Goal: Transaction & Acquisition: Purchase product/service

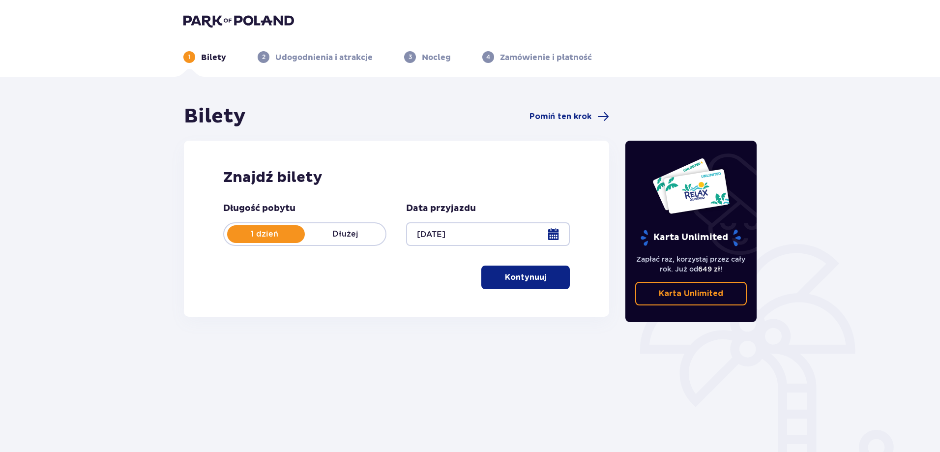
click at [549, 283] on span "button" at bounding box center [548, 277] width 12 height 12
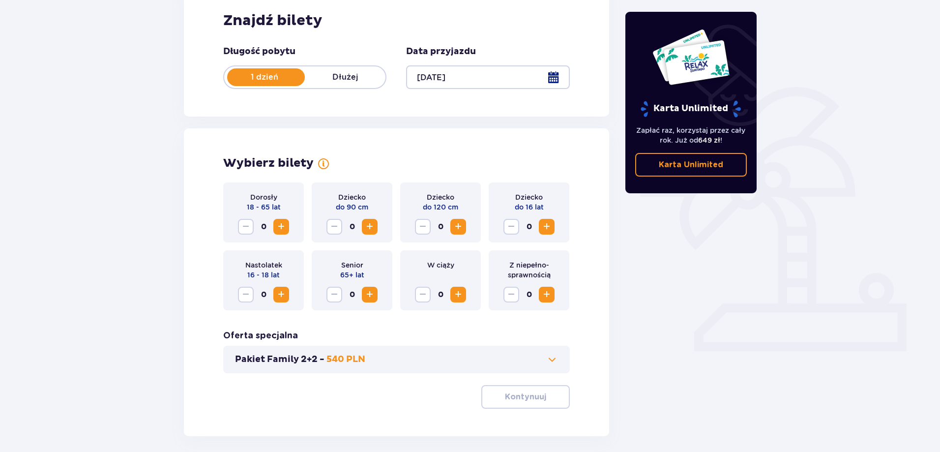
scroll to position [102, 0]
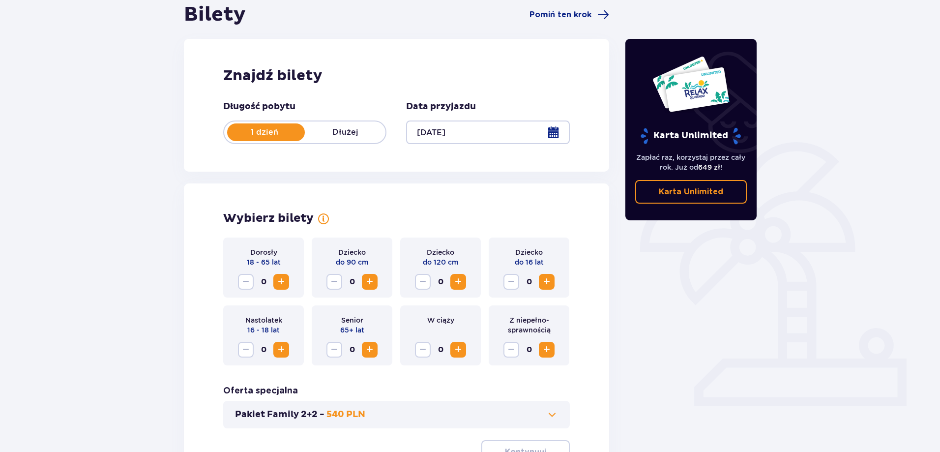
click at [552, 286] on span "Increase" at bounding box center [547, 282] width 12 height 12
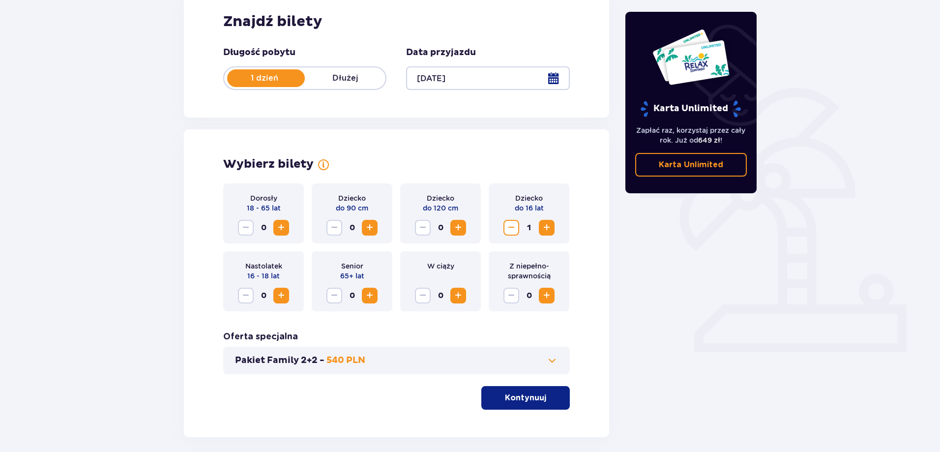
scroll to position [200, 0]
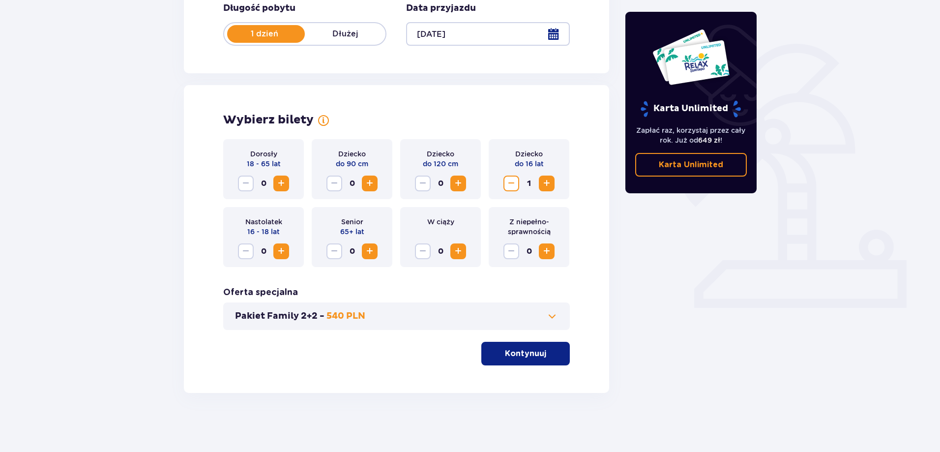
click at [534, 353] on p "Kontynuuj" at bounding box center [525, 353] width 41 height 11
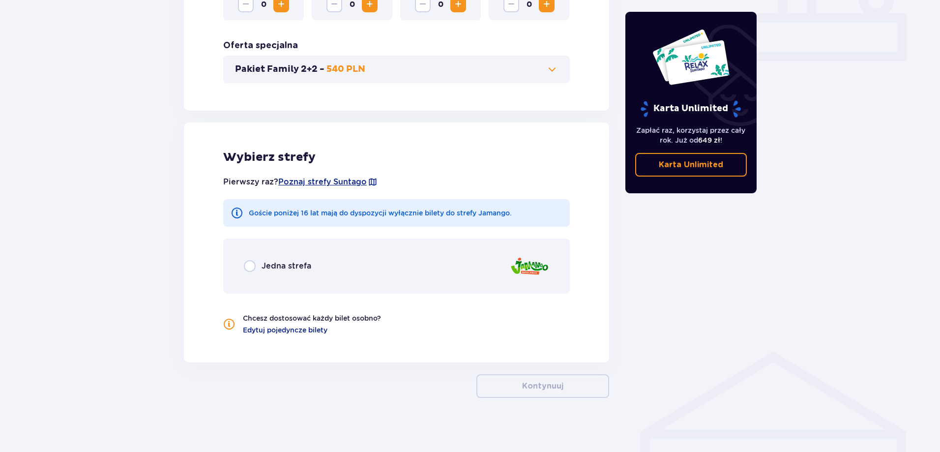
scroll to position [452, 0]
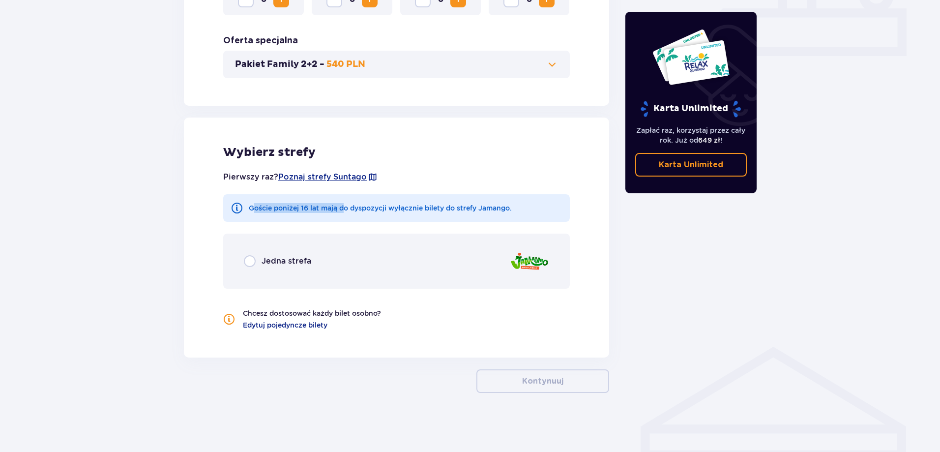
drag, startPoint x: 252, startPoint y: 207, endPoint x: 343, endPoint y: 212, distance: 91.6
click at [343, 212] on p "Goście poniżej 16 lat mają do dyspozycji wyłącznie bilety do strefy Jamango." at bounding box center [380, 208] width 263 height 10
click at [151, 210] on div "Bilety Pomiń ten krok Znajdź bilety Długość pobytu 1 dzień Dłużej Data przyjazd…" at bounding box center [470, 38] width 940 height 827
click at [290, 264] on p "Jedna strefa" at bounding box center [286, 261] width 50 height 11
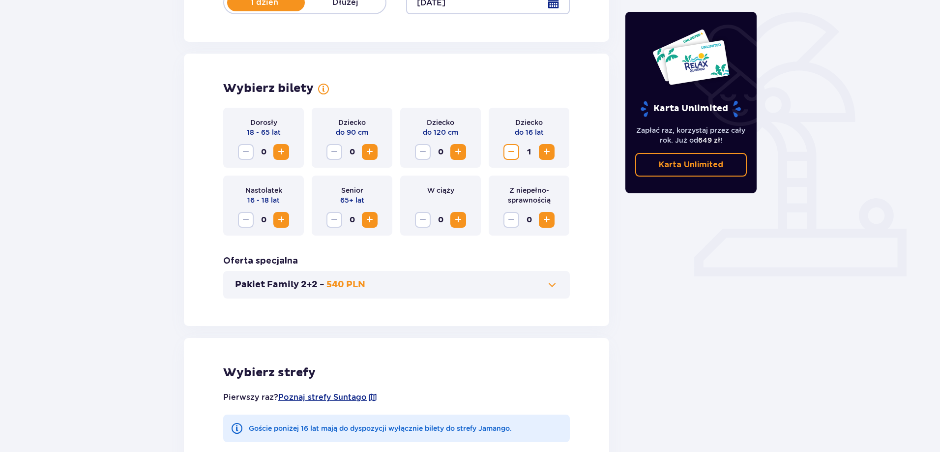
scroll to position [84, 0]
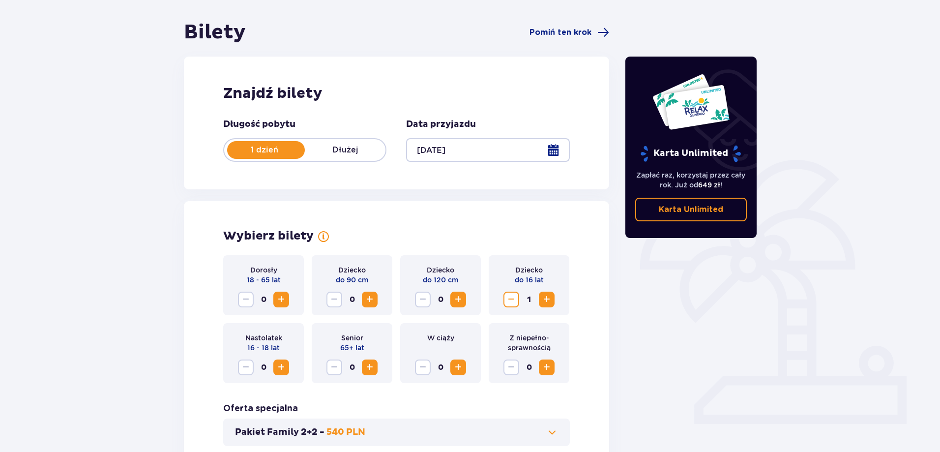
click at [516, 302] on span "Decrease" at bounding box center [511, 299] width 12 height 12
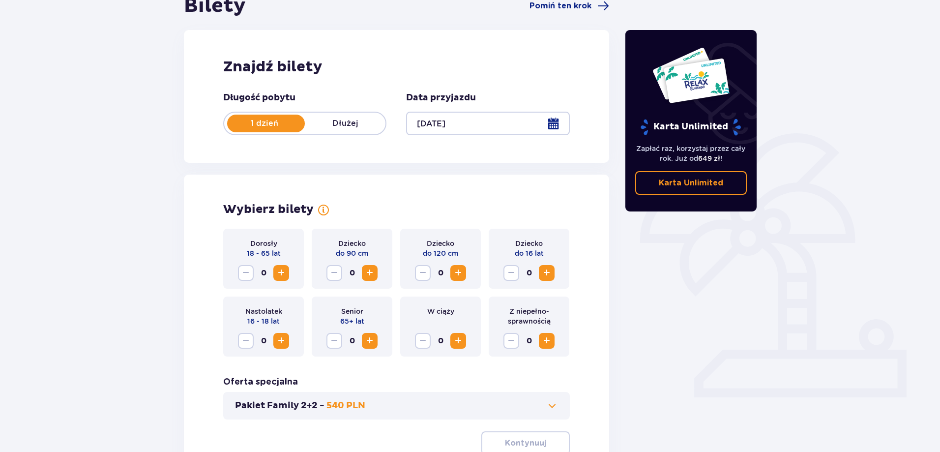
scroll to position [133, 0]
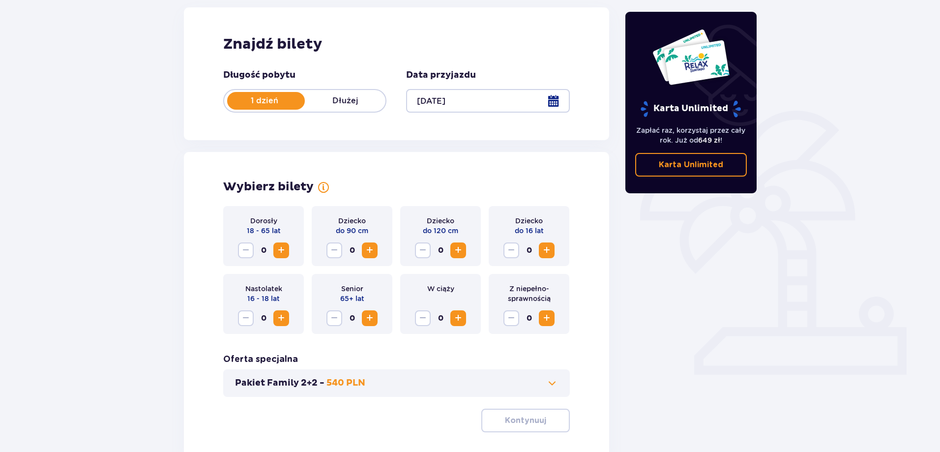
click at [280, 254] on span "Increase" at bounding box center [281, 250] width 12 height 12
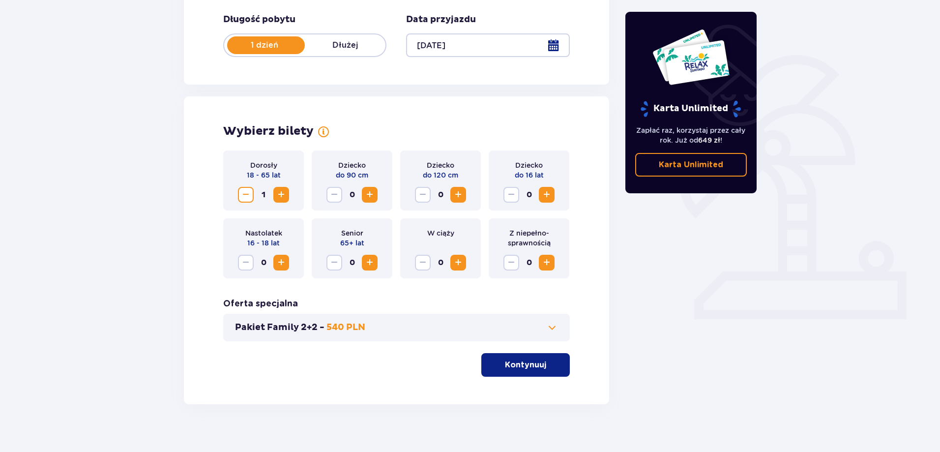
scroll to position [200, 0]
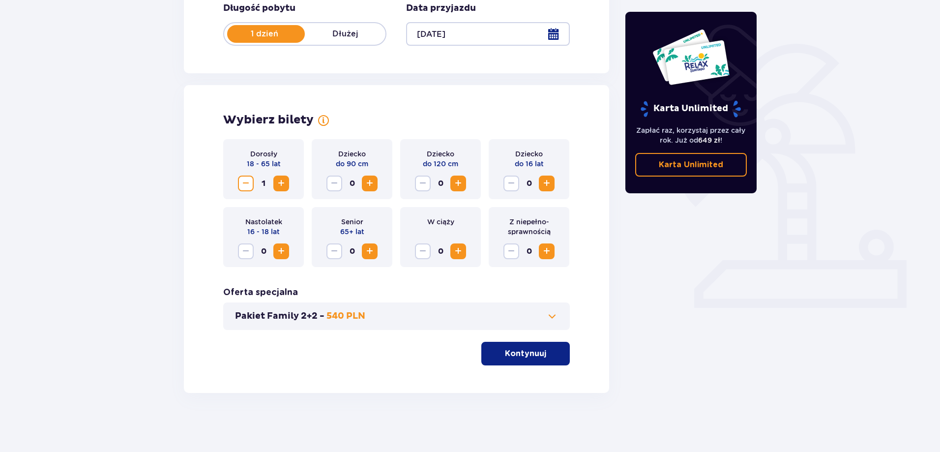
click at [522, 366] on div "Wybierz bilety Dorosły 18 - 65 lat 1 Dziecko do 90 cm 0 Dziecko do 120 cm 0 Dzi…" at bounding box center [396, 239] width 425 height 308
click at [527, 361] on button "Kontynuuj" at bounding box center [525, 354] width 88 height 24
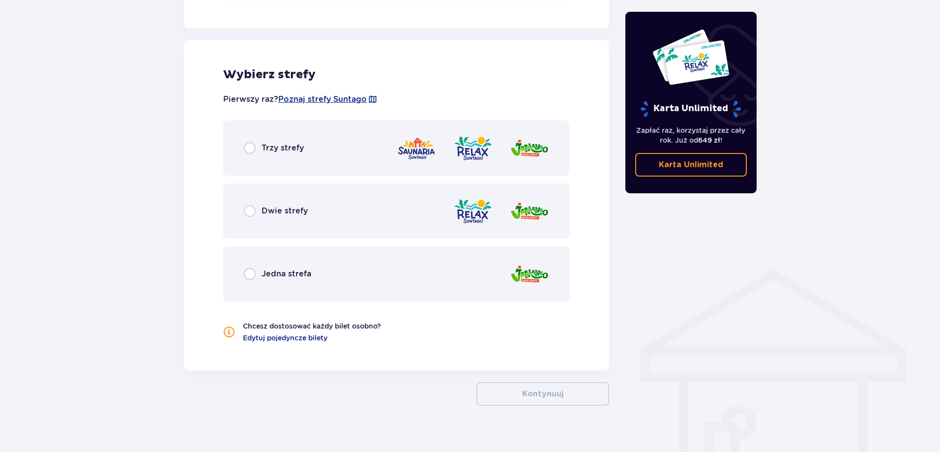
scroll to position [542, 0]
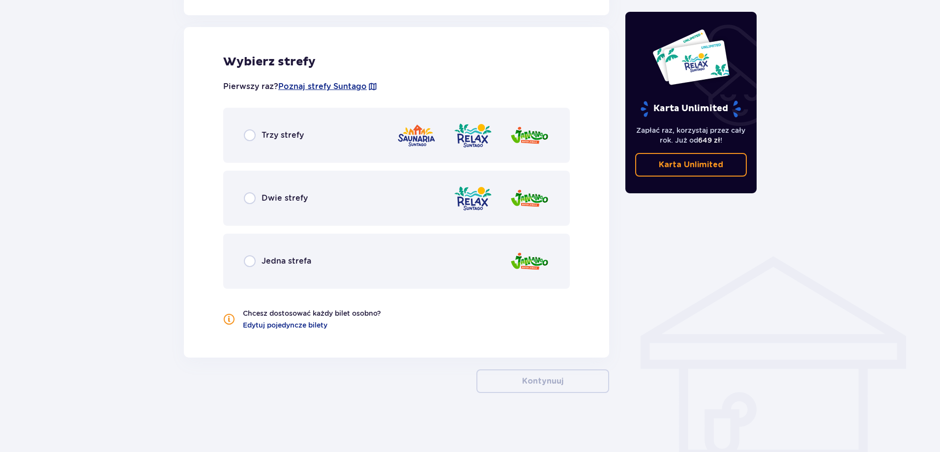
click at [281, 198] on p "Dwie strefy" at bounding box center [284, 198] width 46 height 11
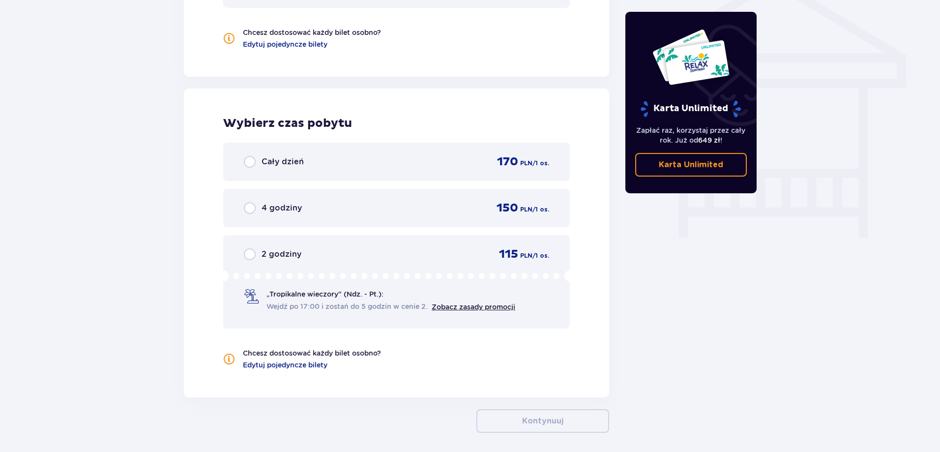
scroll to position [862, 0]
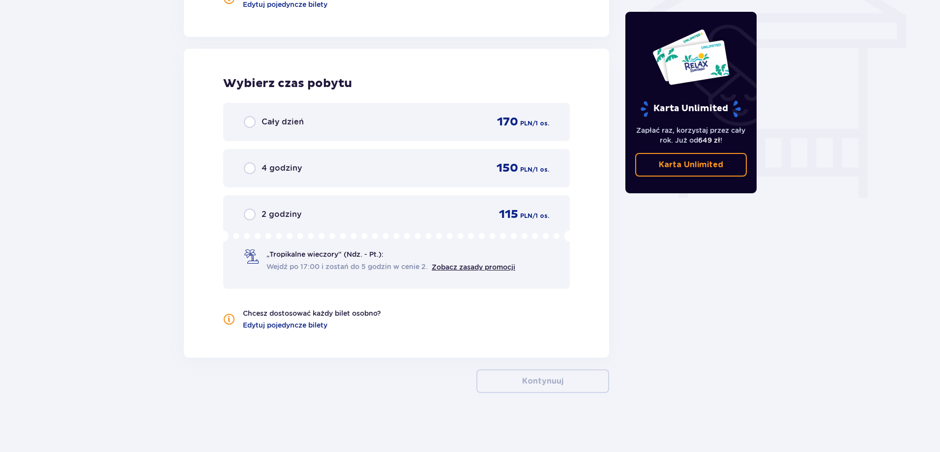
click at [297, 122] on p "Cały dzień" at bounding box center [282, 121] width 42 height 11
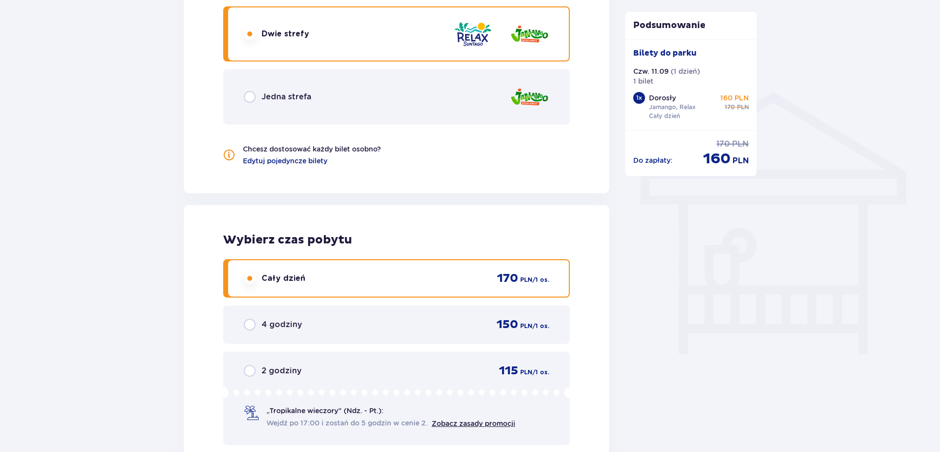
scroll to position [573, 0]
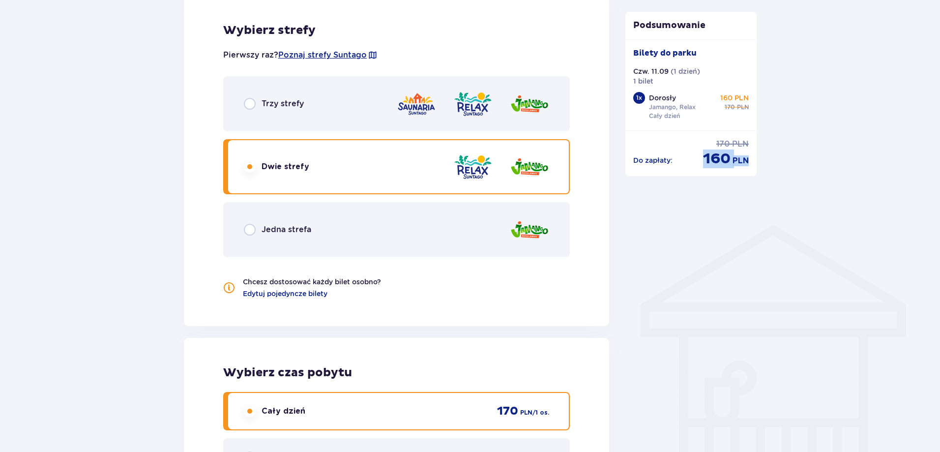
drag, startPoint x: 704, startPoint y: 158, endPoint x: 754, endPoint y: 161, distance: 50.2
click at [754, 161] on div "Do zapłaty : 170 PLN 160 PLN" at bounding box center [691, 149] width 132 height 38
click at [742, 168] on div "Podsumowanie Bilety do parku Czw. 11.09 ( 1 dzień ) 1 bilet 1 x Dorosły Jamango…" at bounding box center [691, 94] width 132 height 164
drag, startPoint x: 700, startPoint y: 161, endPoint x: 757, endPoint y: 161, distance: 57.5
click at [757, 161] on div "Podsumowanie Bilety do parku Czw. 11.09 ( 1 dzień ) 1 bilet 1 x Dorosły Jamango…" at bounding box center [690, 134] width 147 height 1206
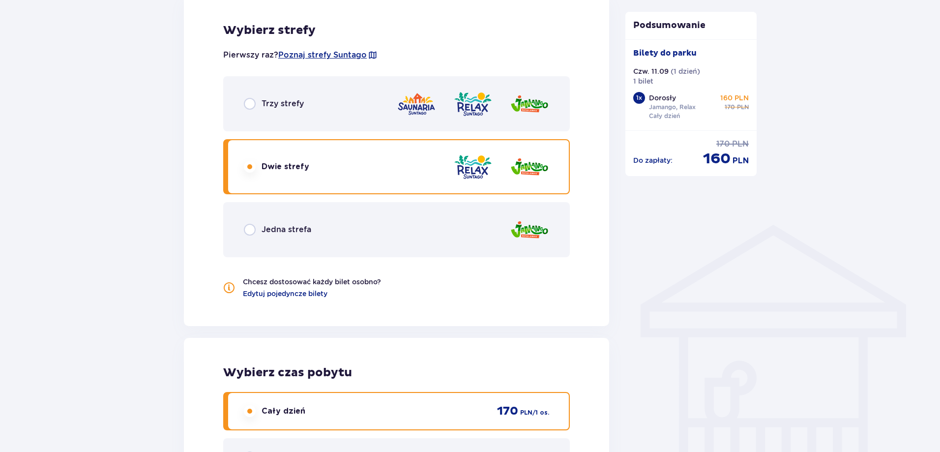
click at [749, 170] on div "Podsumowanie Bilety do parku Czw. 11.09 ( 1 dzień ) 1 bilet 1 x Dorosły Jamango…" at bounding box center [691, 94] width 132 height 164
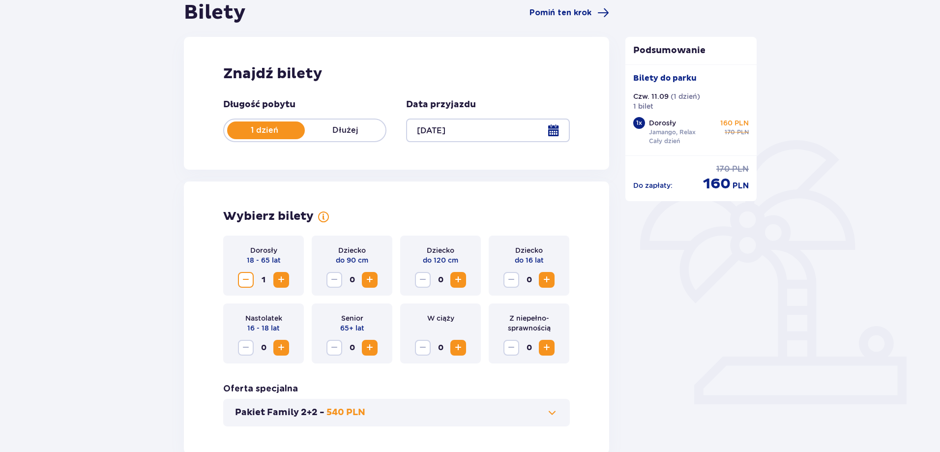
scroll to position [0, 0]
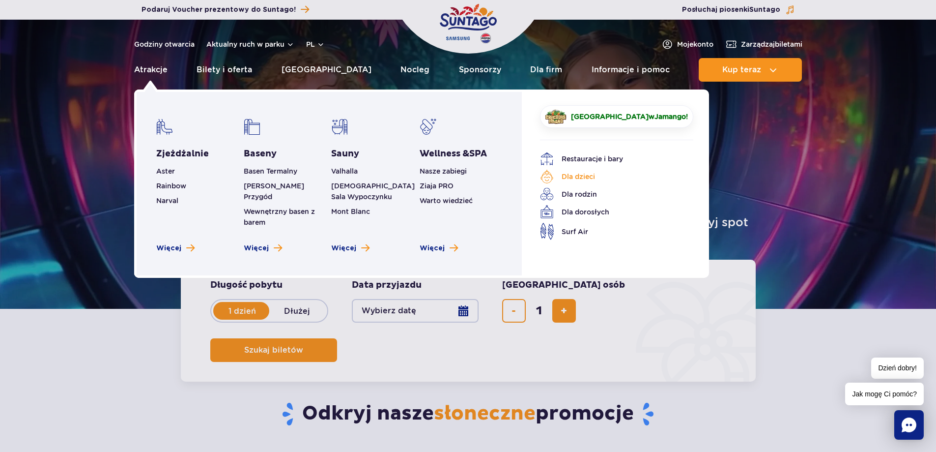
click at [571, 179] on link "Dla dzieci" at bounding box center [609, 177] width 139 height 14
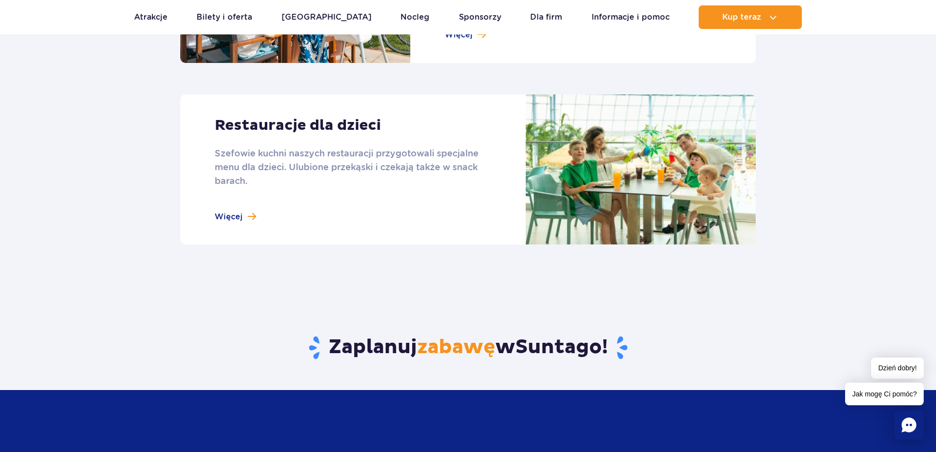
scroll to position [1179, 0]
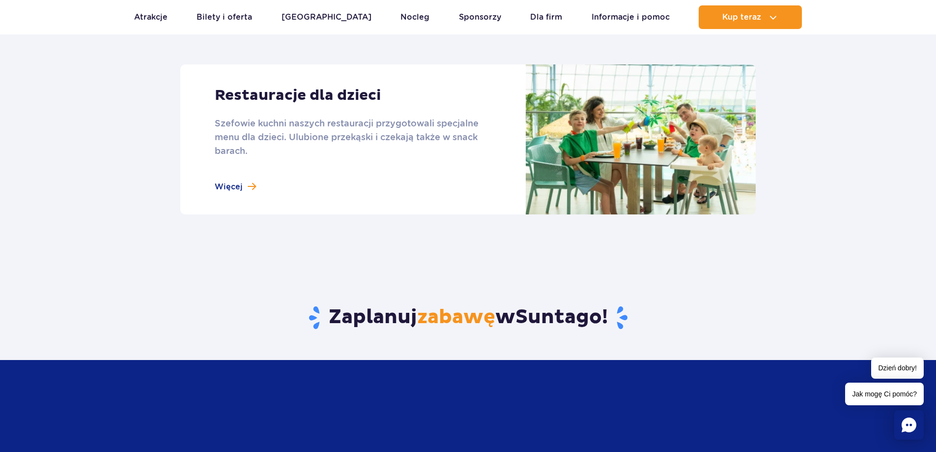
click at [246, 187] on link at bounding box center [467, 139] width 575 height 150
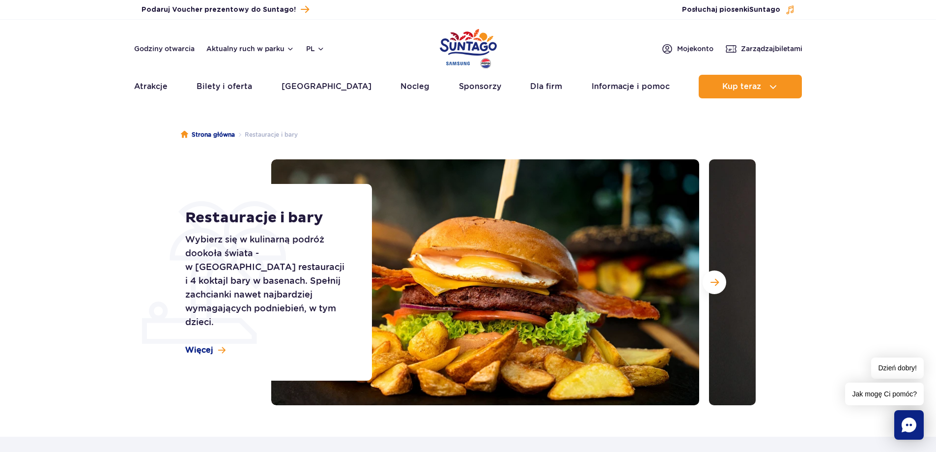
click at [64, 99] on header "Godziny otwarcia Aktualny ruch w parku pl PL EN UA Moje konto Zarządzaj biletam…" at bounding box center [468, 62] width 936 height 84
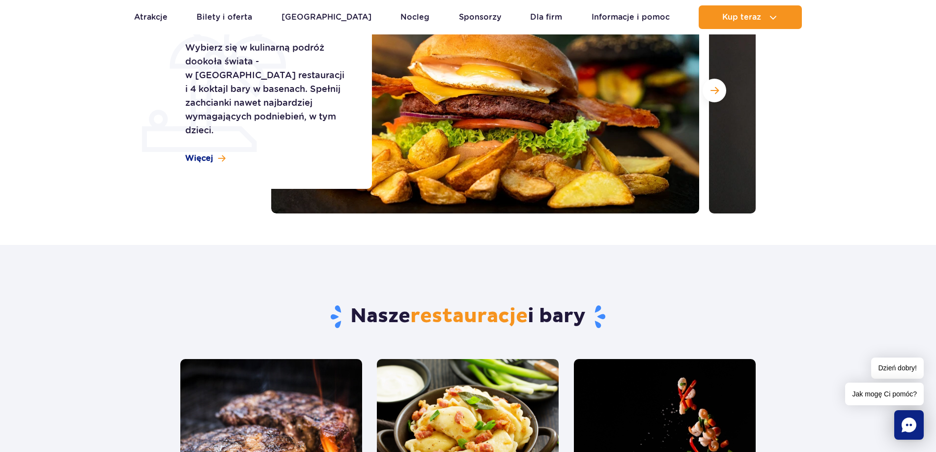
scroll to position [98, 0]
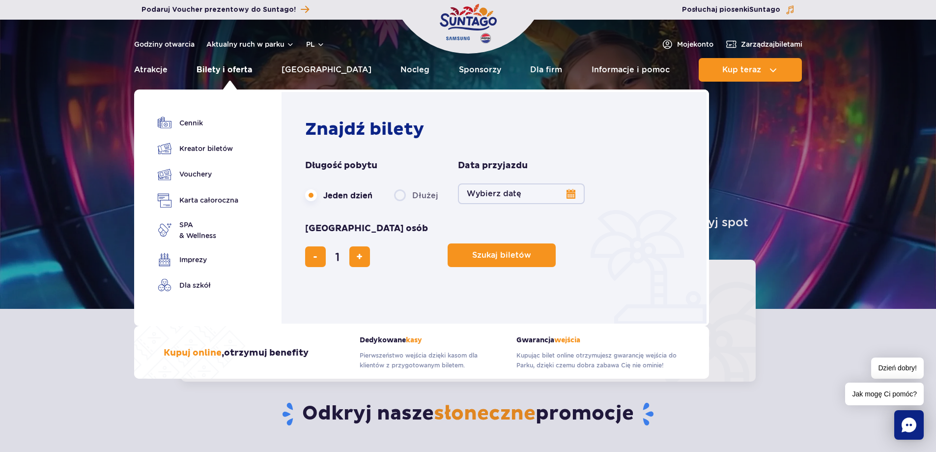
click at [234, 66] on link "Bilety i oferta" at bounding box center [225, 70] width 56 height 24
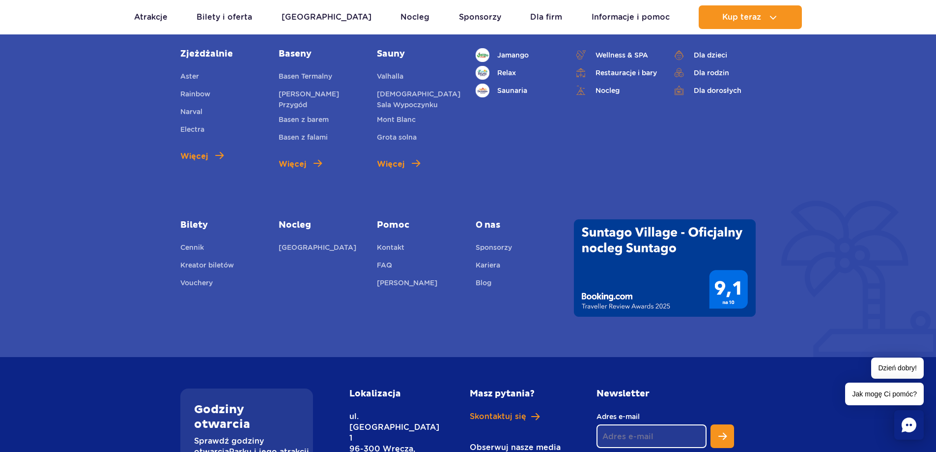
scroll to position [1376, 0]
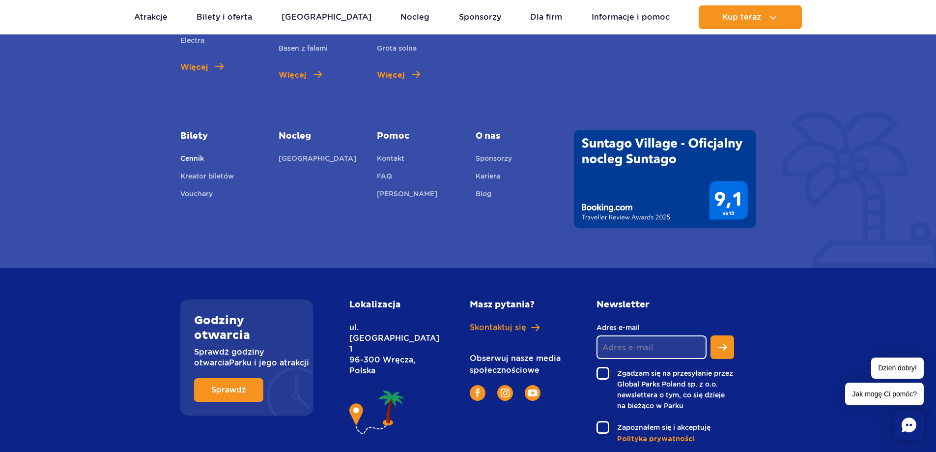
click at [197, 156] on link "Cennik" at bounding box center [192, 160] width 24 height 14
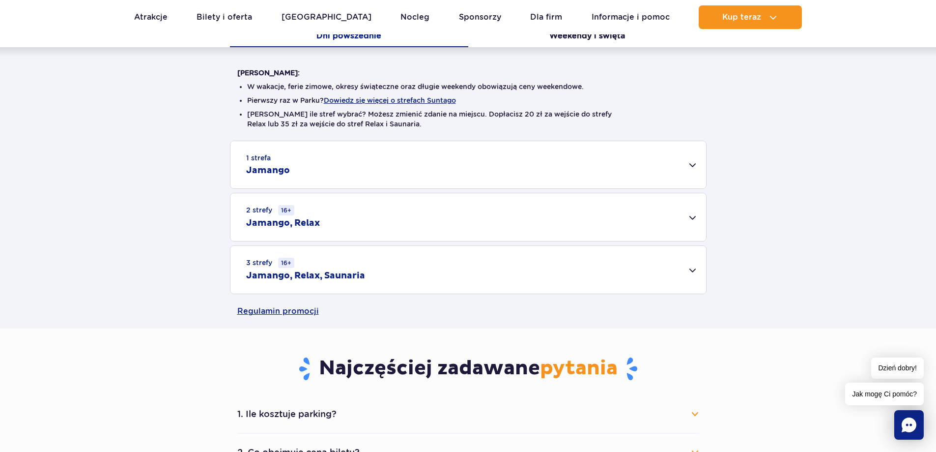
scroll to position [371, 0]
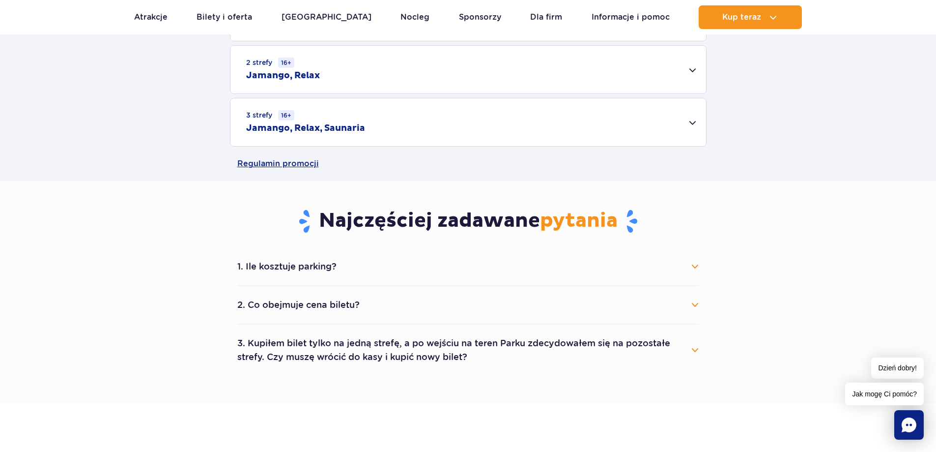
click at [696, 265] on button "1. Ile kosztuje parking?" at bounding box center [468, 267] width 462 height 22
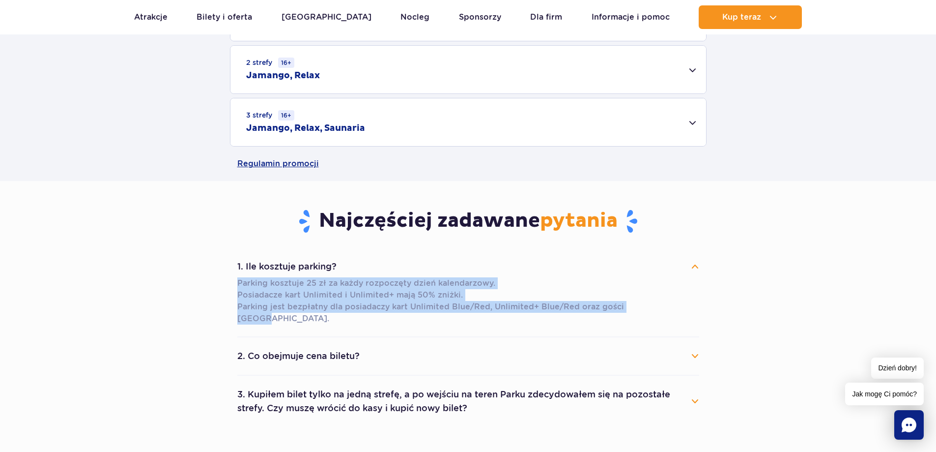
drag, startPoint x: 231, startPoint y: 279, endPoint x: 648, endPoint y: 301, distance: 416.8
click at [648, 301] on div "1. Ile kosztuje parking? Parking kosztuje 25 zł za każdy rozpoczęty dzień kalen…" at bounding box center [468, 337] width 477 height 179
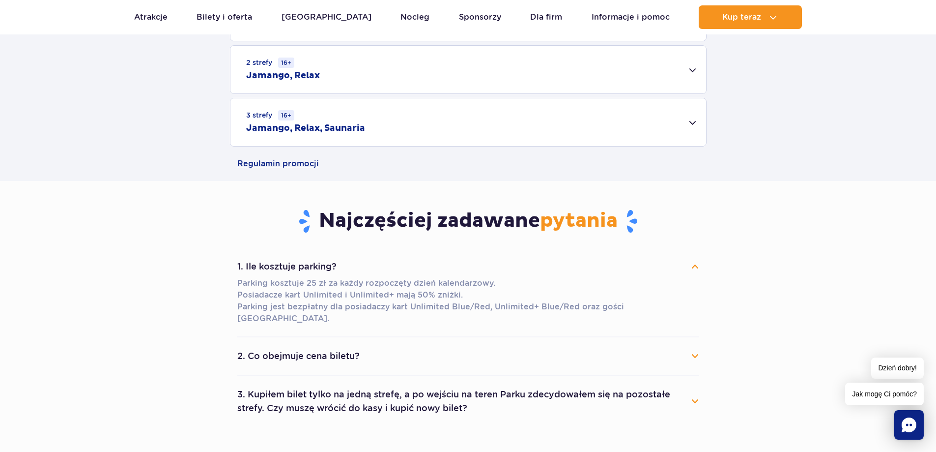
click at [708, 306] on section "Najczęściej zadawane pytania 1. Ile kosztuje parking? Parking kosztuje 25 zł za…" at bounding box center [468, 317] width 936 height 273
click at [698, 346] on button "2. Co obejmuje cena biletu?" at bounding box center [468, 356] width 462 height 22
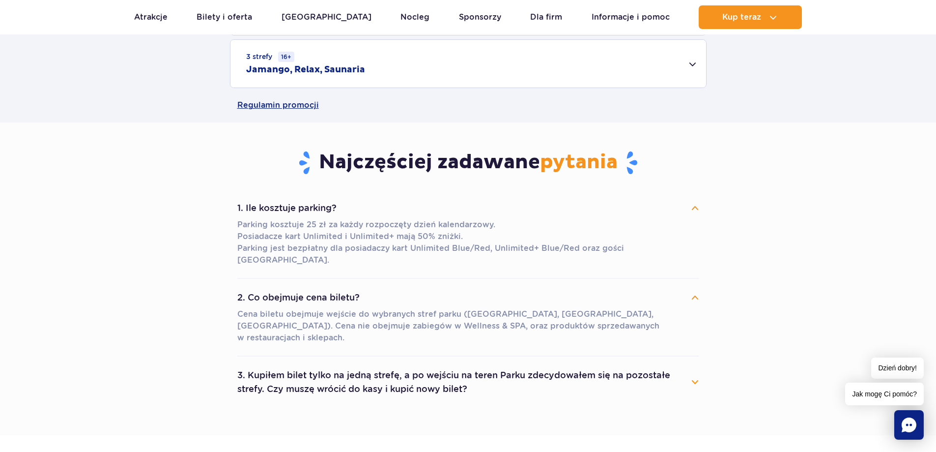
scroll to position [518, 0]
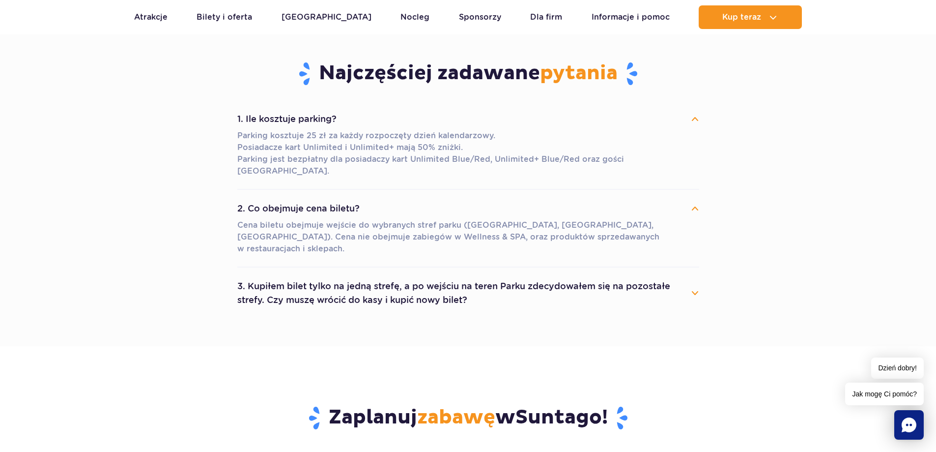
click at [690, 275] on button "3. Kupiłem bilet tylko na jedną strefę, a po wejściu na teren Parku zdecydowałe…" at bounding box center [468, 292] width 462 height 35
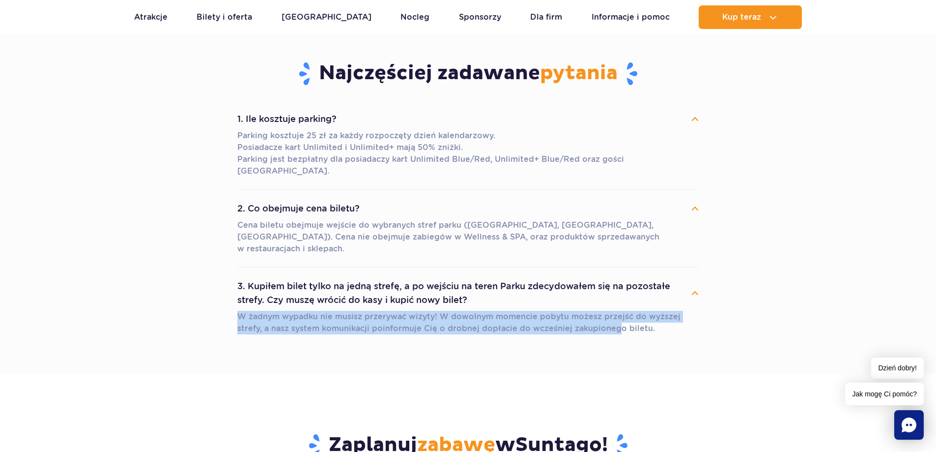
drag, startPoint x: 239, startPoint y: 291, endPoint x: 586, endPoint y: 303, distance: 347.6
click at [586, 311] on p "W żadnym wypadku nie musisz przerywać wizyty! W dowolnym momencie pobytu możesz…" at bounding box center [468, 323] width 462 height 24
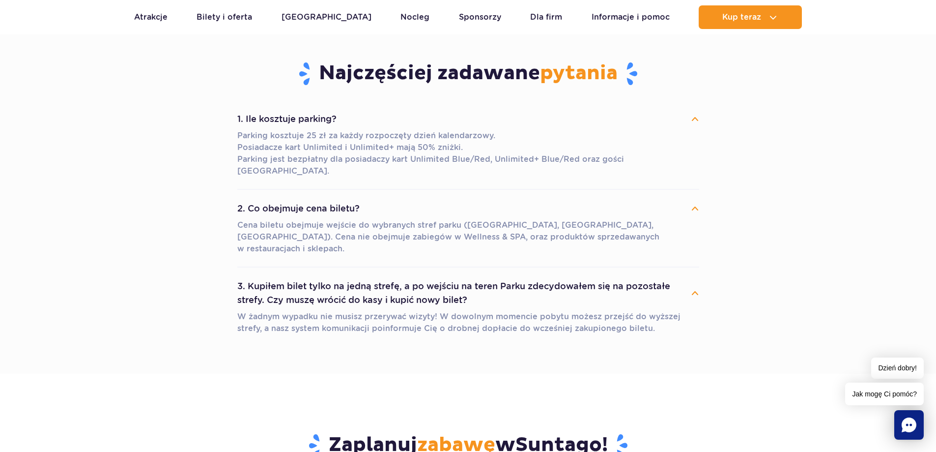
click at [169, 189] on section "Najczęściej zadawane pytania 1. Ile kosztuje parking? Parking kosztuje 25 zł za…" at bounding box center [468, 203] width 936 height 340
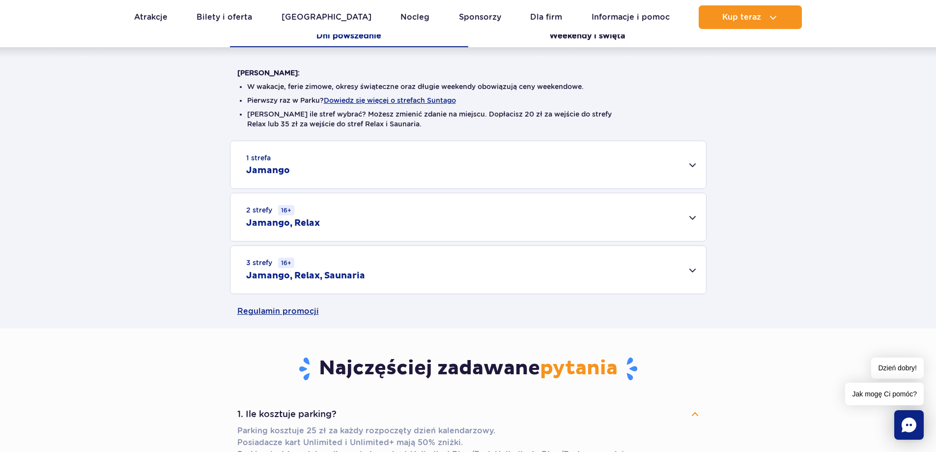
scroll to position [0, 0]
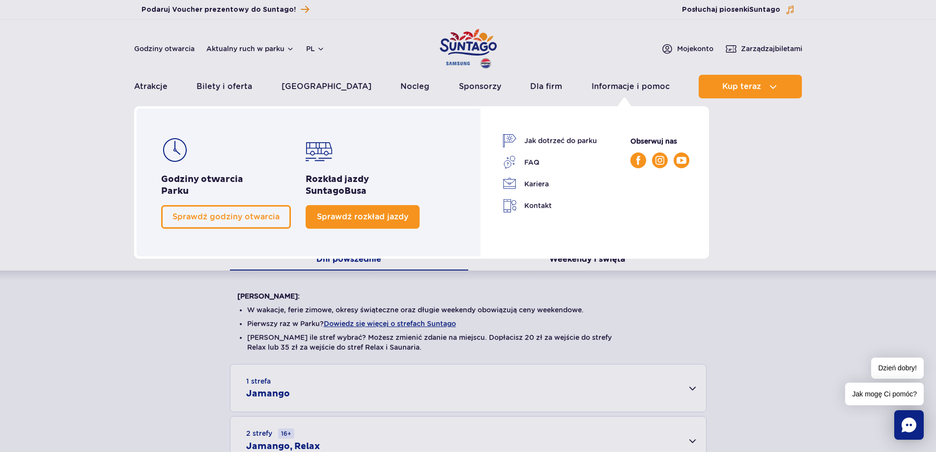
click at [370, 216] on span "Sprawdź rozkład jazdy" at bounding box center [362, 216] width 91 height 9
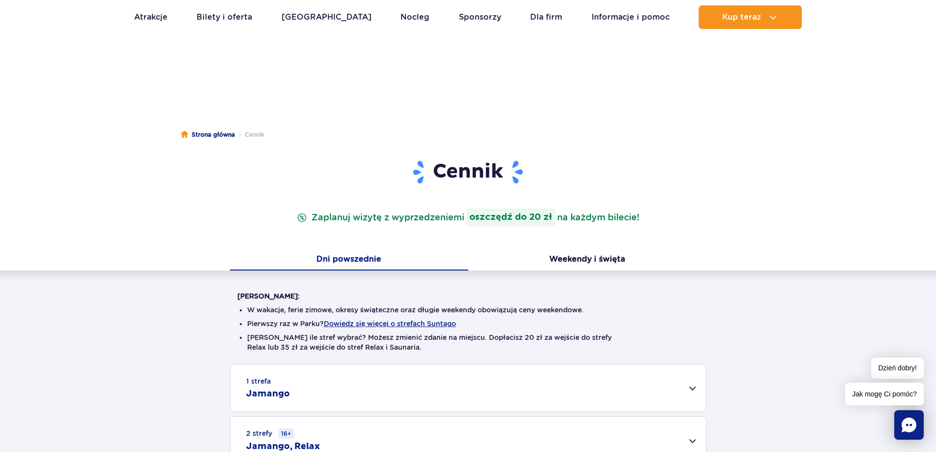
scroll to position [98, 0]
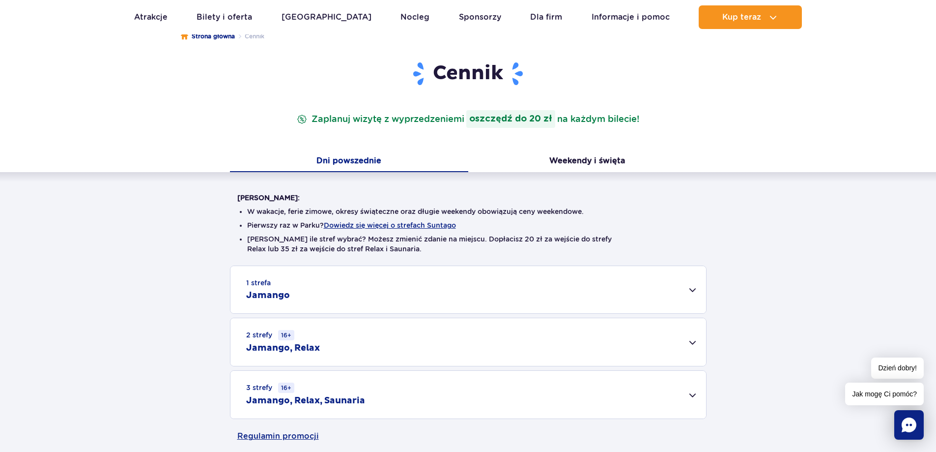
click at [691, 287] on div "1 strefa Jamango" at bounding box center [468, 289] width 476 height 47
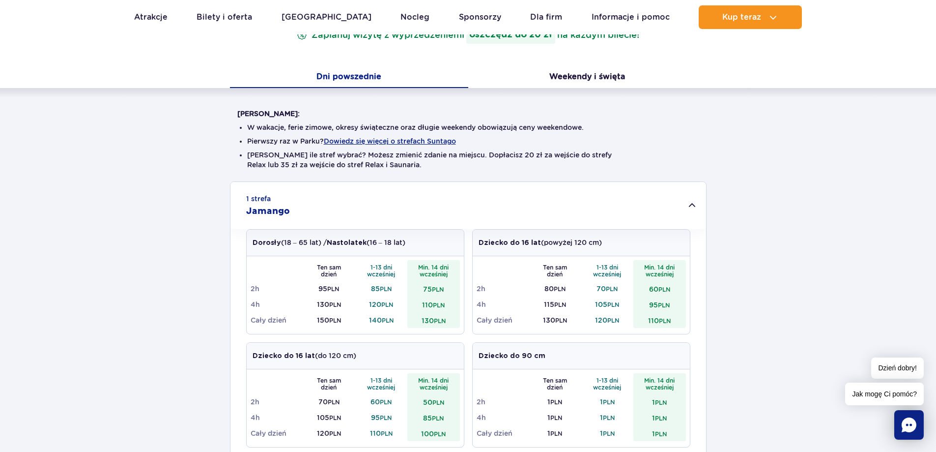
scroll to position [295, 0]
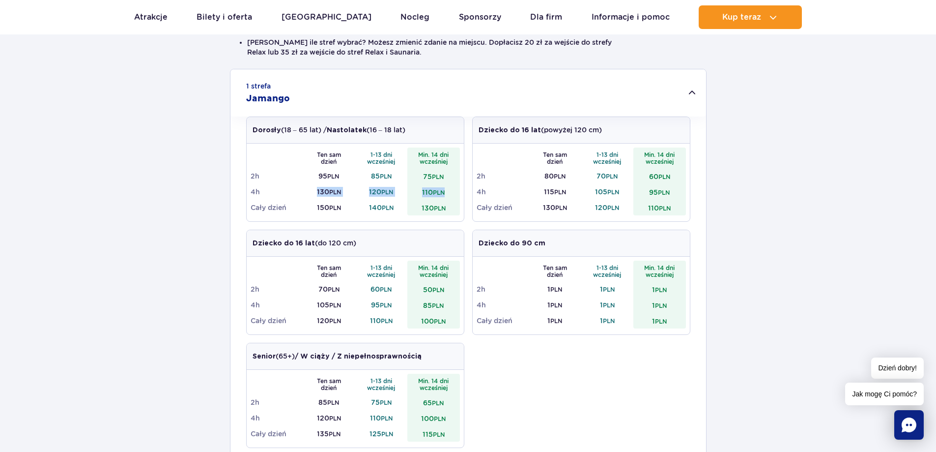
drag, startPoint x: 315, startPoint y: 191, endPoint x: 459, endPoint y: 196, distance: 144.1
click at [459, 196] on tr "4h 130 PLN 120 PLN 110 PLN" at bounding box center [355, 192] width 209 height 16
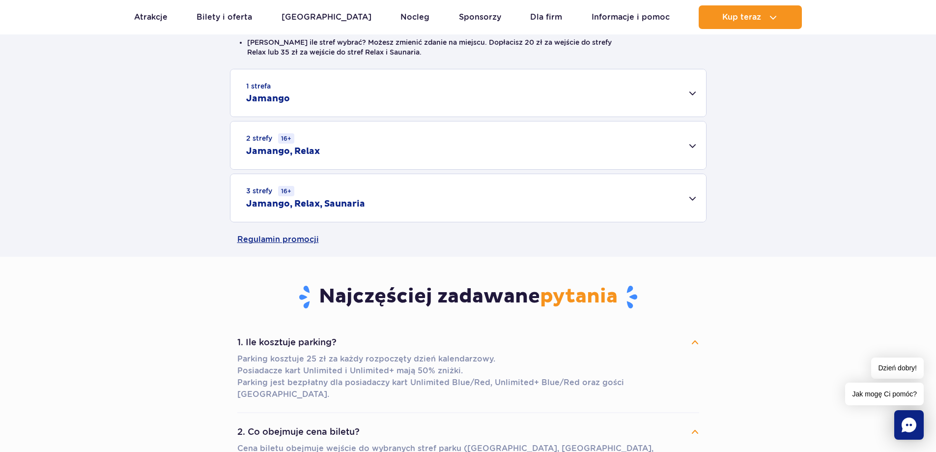
click at [449, 197] on div "1 strefa Jamango Dorosły (18 – 65 lat) / Nastolatek (16 – 18 lat) Ten sam dzień…" at bounding box center [468, 145] width 936 height 153
click at [355, 104] on div "1 strefa Jamango" at bounding box center [468, 92] width 476 height 47
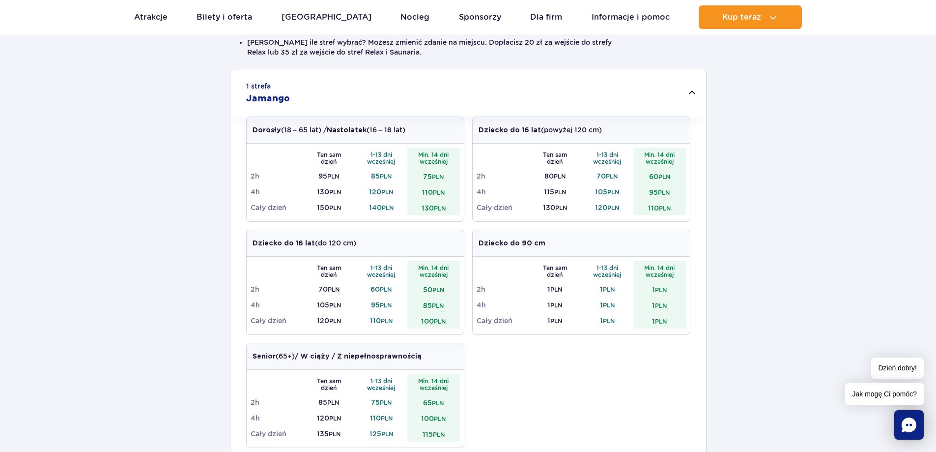
drag, startPoint x: 600, startPoint y: 129, endPoint x: 622, endPoint y: 130, distance: 22.2
click at [622, 130] on div "Dziecko do 16 lat (powyżej 120 cm)" at bounding box center [581, 130] width 217 height 27
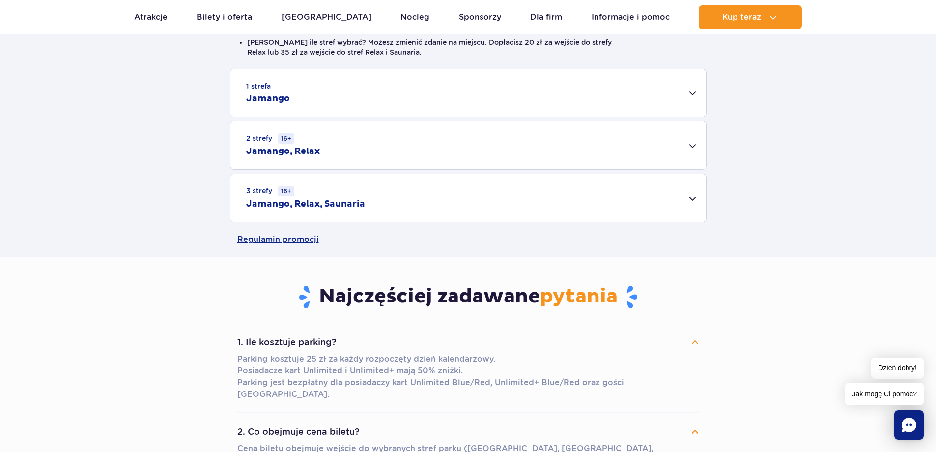
click at [406, 108] on div "1 strefa Jamango" at bounding box center [468, 92] width 476 height 47
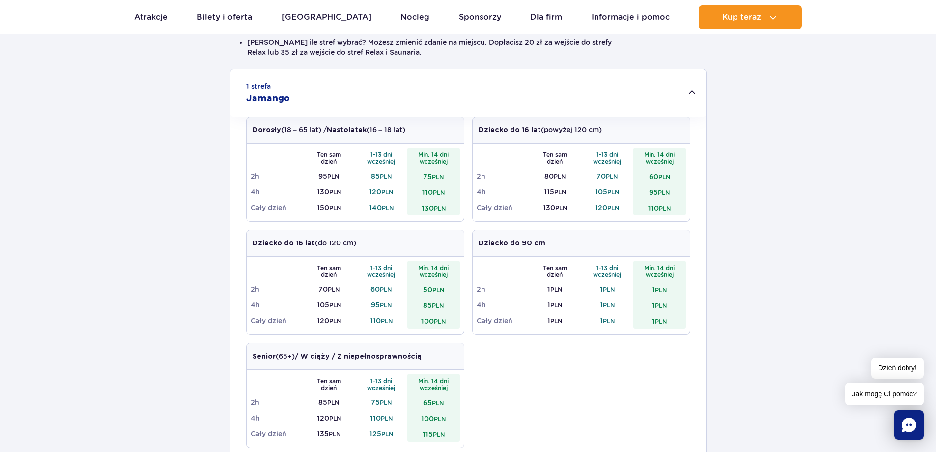
click at [309, 94] on div "1 strefa Jamango" at bounding box center [468, 92] width 476 height 47
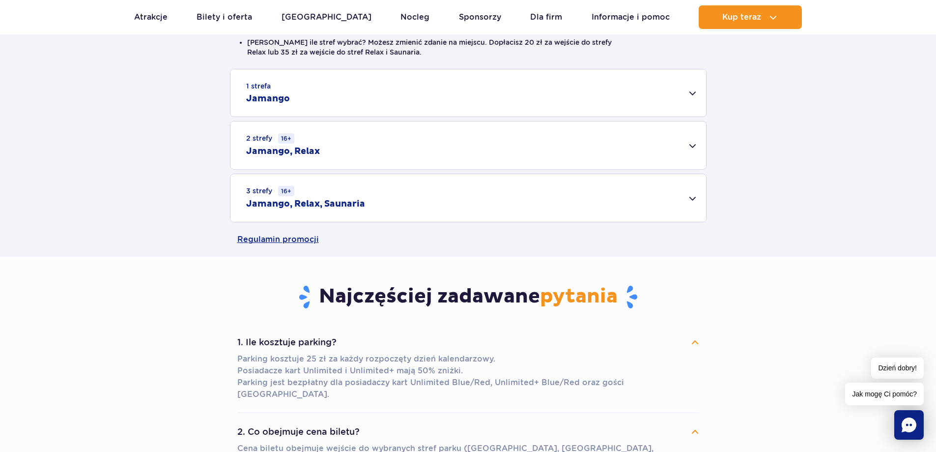
click at [381, 163] on div "2 strefy 16+ Jamango, Relax" at bounding box center [468, 145] width 476 height 48
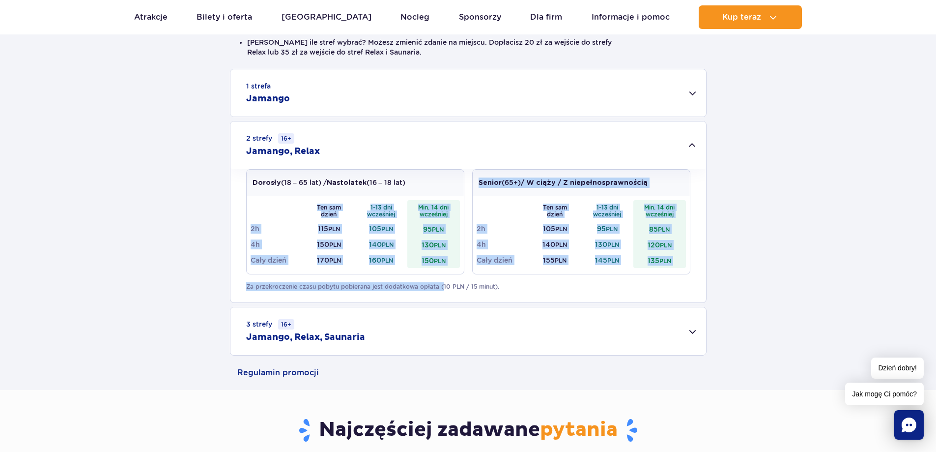
drag, startPoint x: 261, startPoint y: 278, endPoint x: 443, endPoint y: 292, distance: 181.9
click at [443, 292] on div "Dorosły (18 – 65 lat) / Nastolatek (16 – 18 lat) Ten sam dzień 1-13 dni wcześni…" at bounding box center [468, 235] width 476 height 133
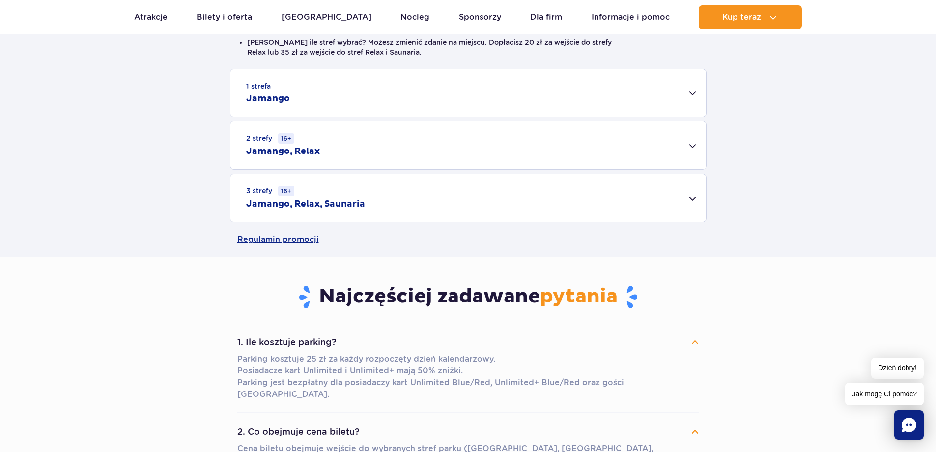
drag, startPoint x: 481, startPoint y: 291, endPoint x: 485, endPoint y: 288, distance: 5.7
click at [481, 257] on div "Cennik Zaplanuj wizytę z wyprzedzeniem i oszczędź do 20 zł na każdym bilecie! D…" at bounding box center [468, 60] width 951 height 392
click at [330, 149] on div "2 strefy 16+ Jamango, Relax" at bounding box center [468, 145] width 476 height 48
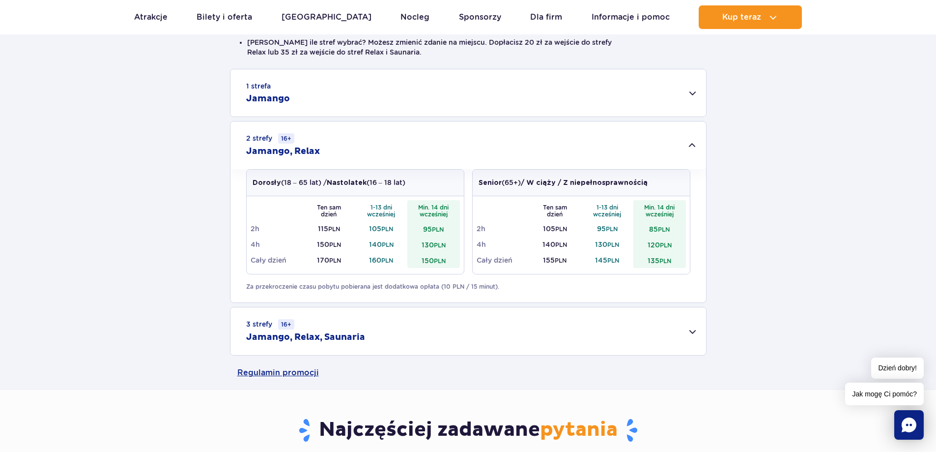
click at [255, 244] on td "4h" at bounding box center [277, 244] width 53 height 16
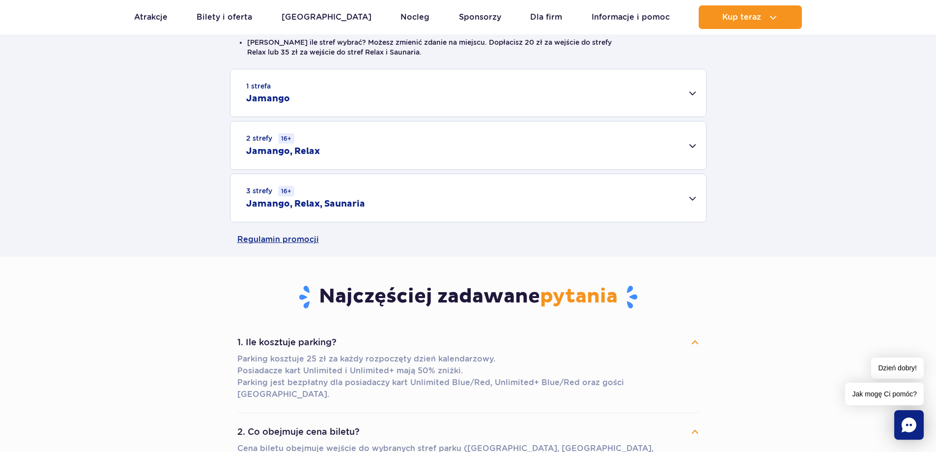
click at [356, 142] on div "2 strefy 16+ Jamango, Relax" at bounding box center [468, 145] width 476 height 48
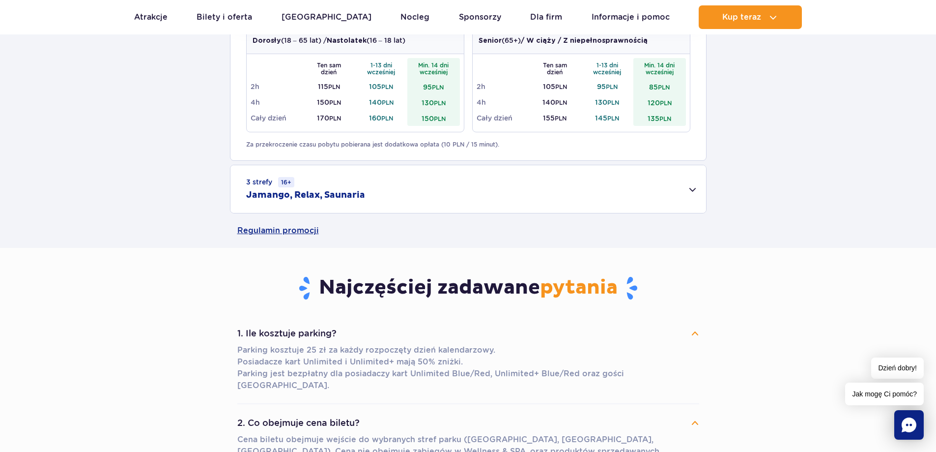
scroll to position [344, 0]
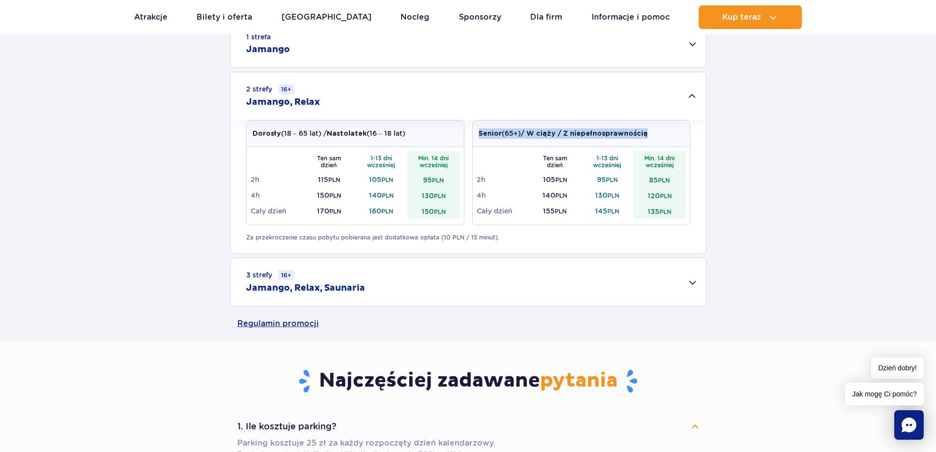
drag, startPoint x: 478, startPoint y: 133, endPoint x: 649, endPoint y: 140, distance: 171.1
click at [649, 140] on div "Senior (65+) / W ciąży / Z niepełnosprawnością" at bounding box center [581, 133] width 217 height 27
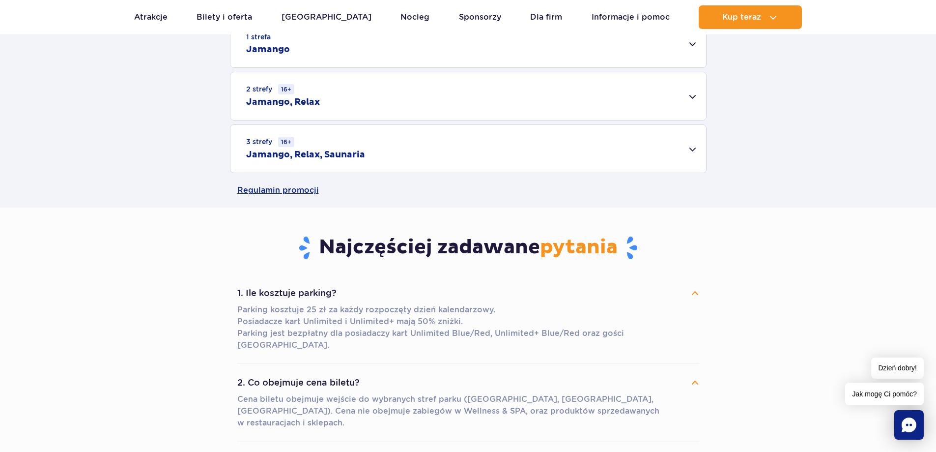
click at [678, 109] on div "2 strefy 16+ Jamango, Relax" at bounding box center [468, 96] width 476 height 48
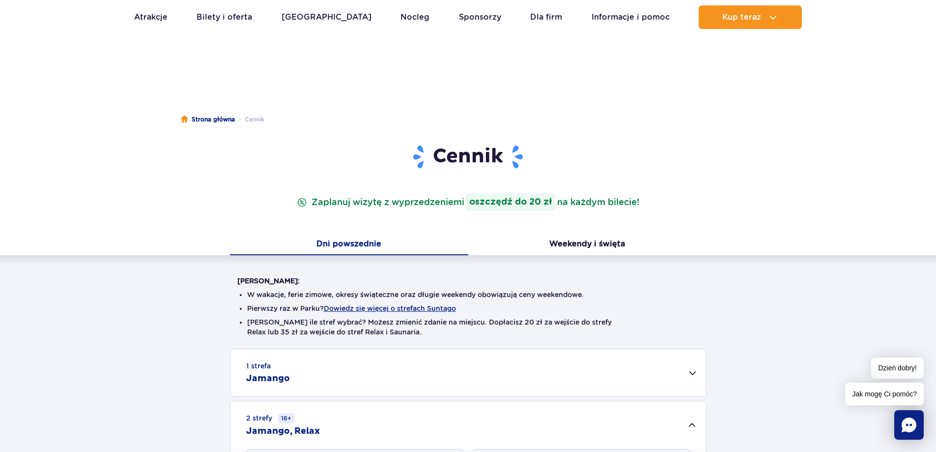
scroll to position [0, 0]
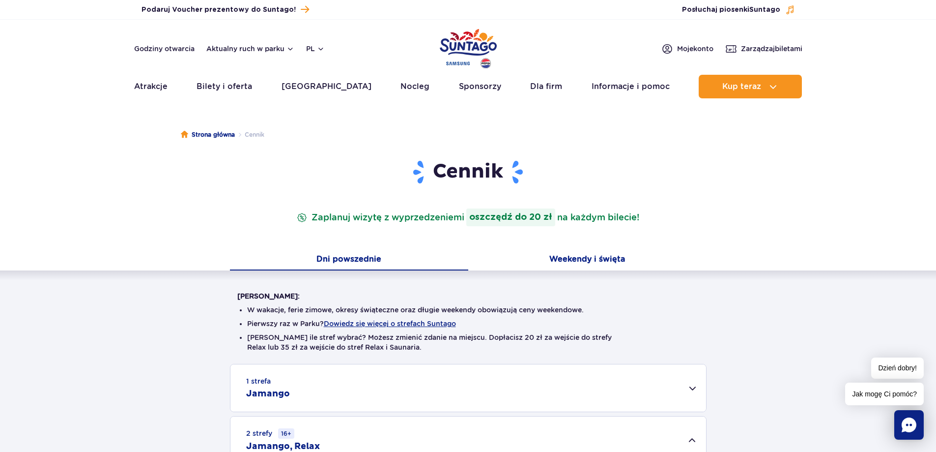
click at [617, 264] on button "Weekendy i święta" at bounding box center [587, 260] width 238 height 21
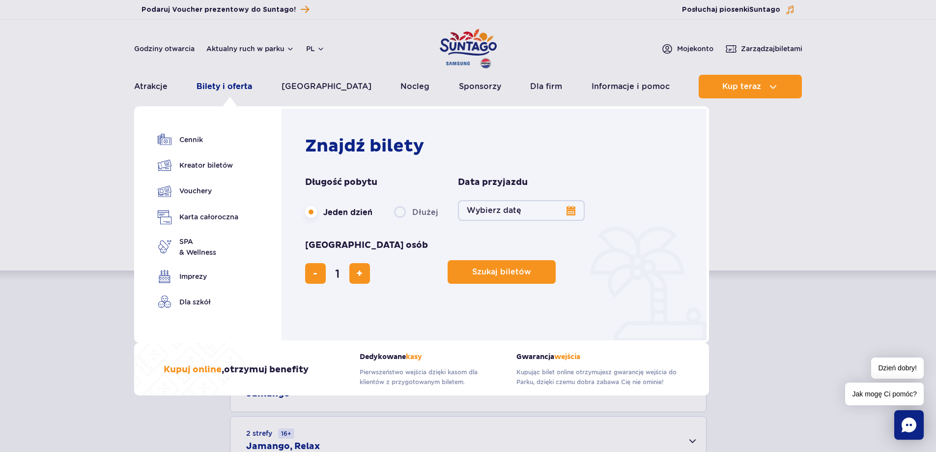
click at [235, 88] on link "Bilety i oferta" at bounding box center [225, 87] width 56 height 24
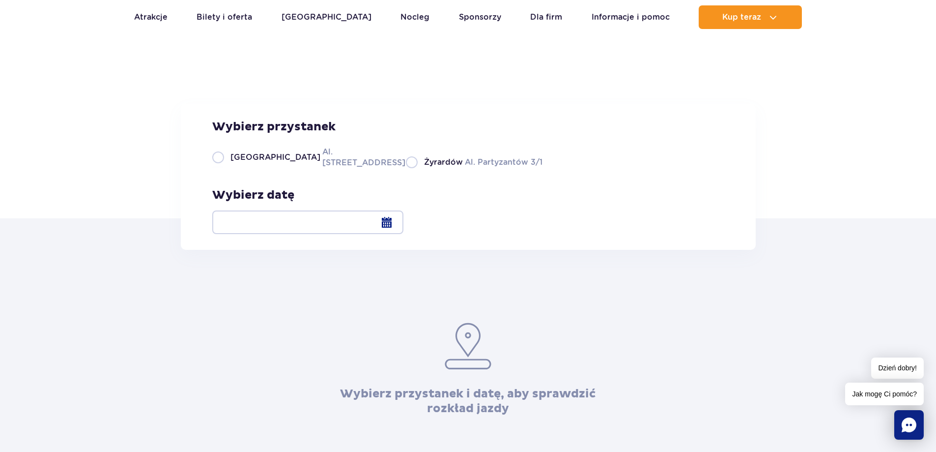
scroll to position [98, 0]
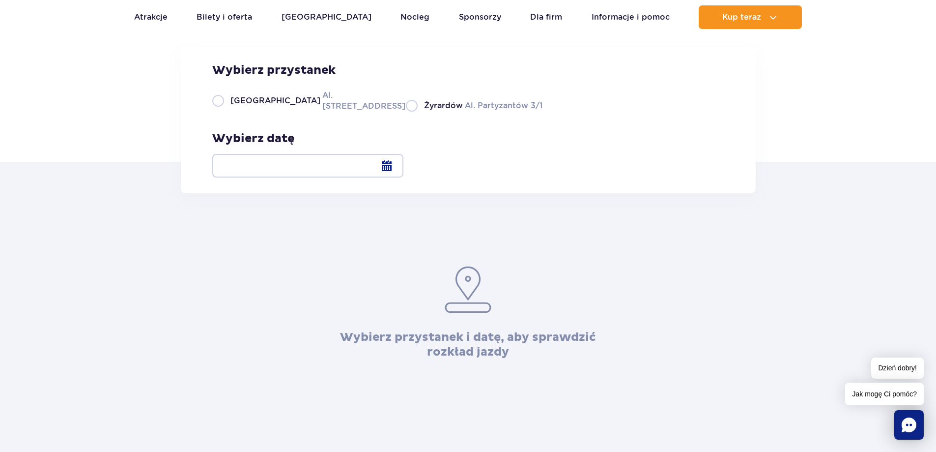
click at [242, 106] on span "Warszawa" at bounding box center [275, 100] width 90 height 11
click at [223, 112] on input "Warszawa Al. Jerozolimskie 56" at bounding box center [217, 111] width 11 height 2
radio input "true"
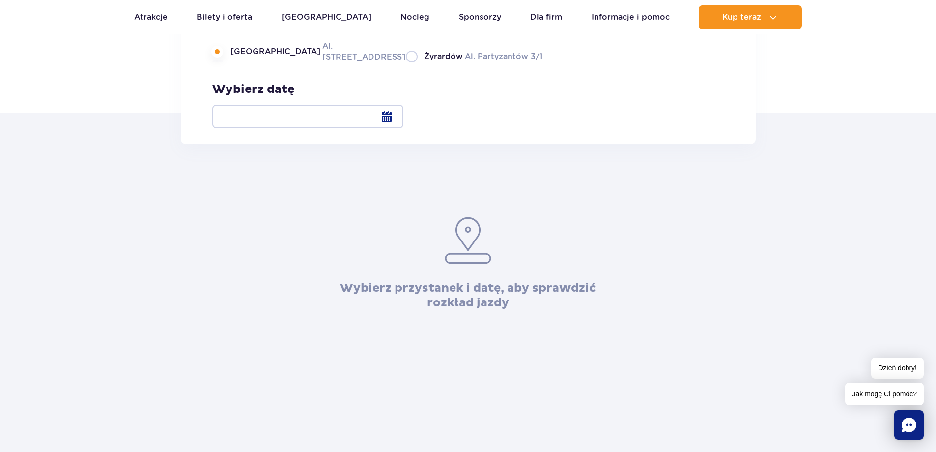
click at [403, 115] on div at bounding box center [307, 117] width 191 height 24
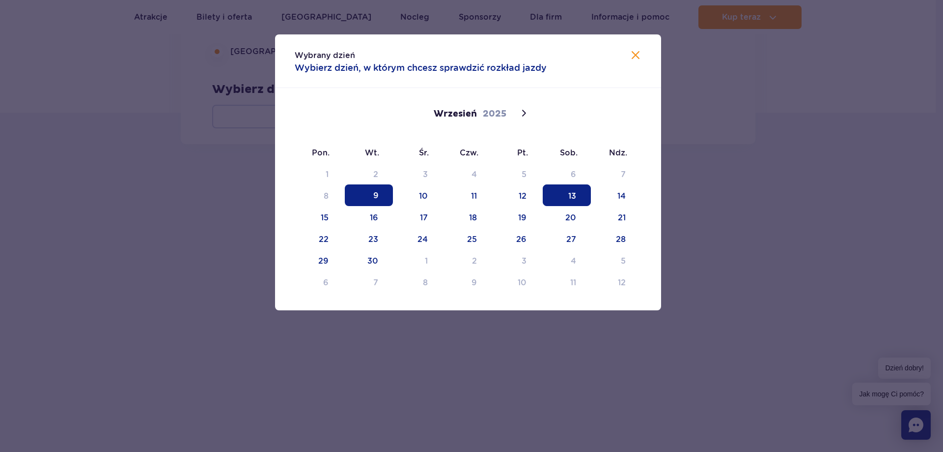
click at [574, 198] on span "13" at bounding box center [567, 195] width 48 height 22
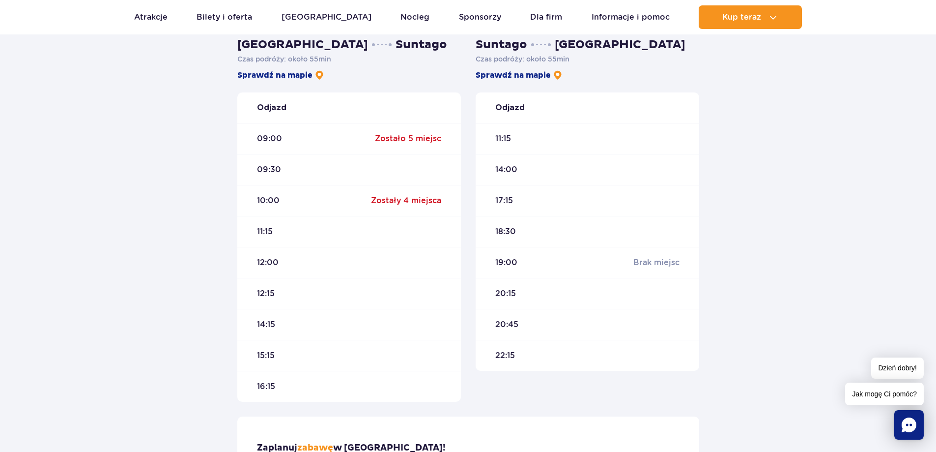
scroll to position [246, 0]
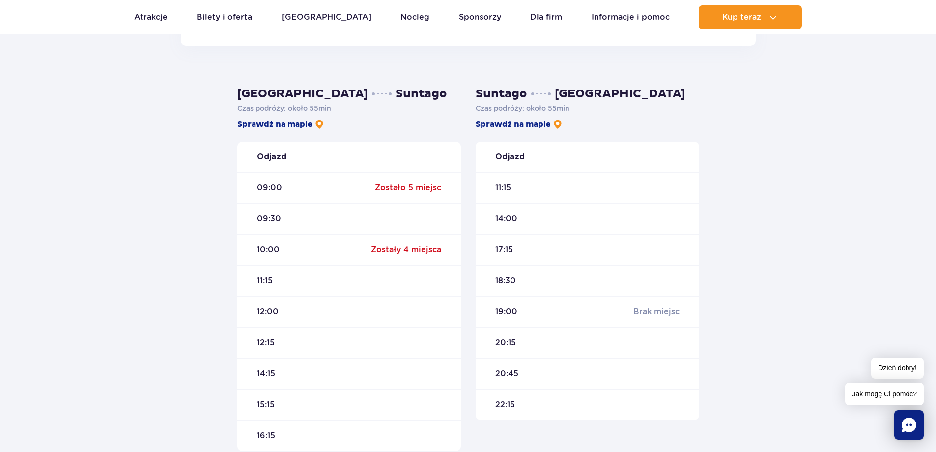
drag, startPoint x: 588, startPoint y: 111, endPoint x: 472, endPoint y: 92, distance: 117.9
click at [472, 92] on div "Suntago Warszawa Czas podróży : około 55 min Sprawdź na mapie Odjazd 11:15 14:0…" at bounding box center [587, 268] width 238 height 364
click at [197, 102] on div "Warszawa Suntago Czas podróży : około 55 min Sprawdź na mapie Odjazd 09:00 Zost…" at bounding box center [468, 305] width 936 height 518
drag, startPoint x: 370, startPoint y: 247, endPoint x: 457, endPoint y: 251, distance: 87.6
click at [457, 251] on div "10:00 Zostały 4 miejsca" at bounding box center [349, 249] width 224 height 31
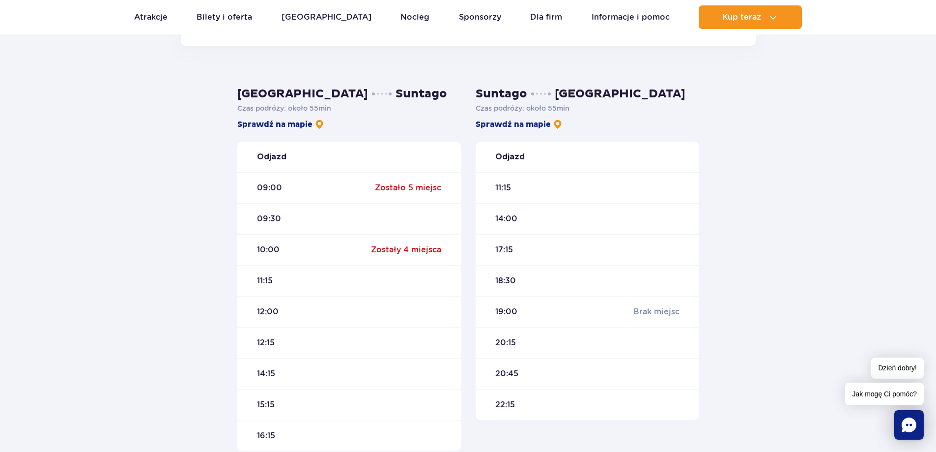
click at [164, 231] on div "Warszawa Suntago Czas podróży : około 55 min Sprawdź na mapie Odjazd 09:00 Zost…" at bounding box center [468, 305] width 936 height 518
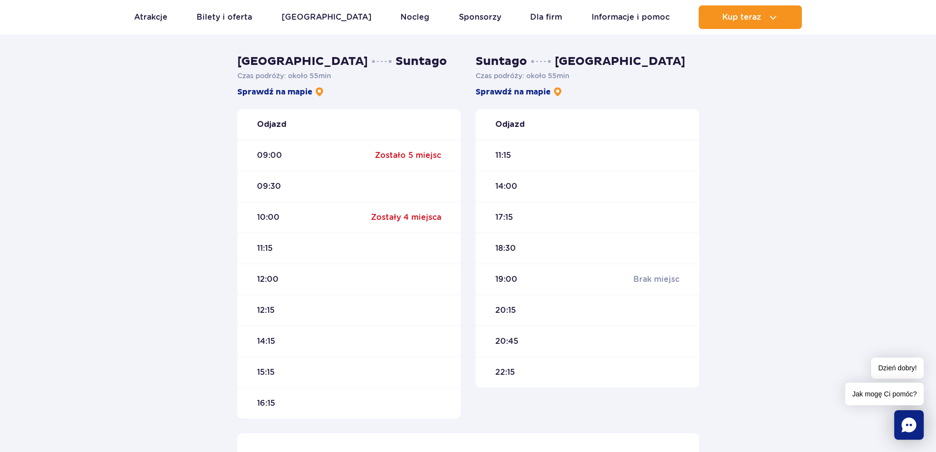
scroll to position [295, 0]
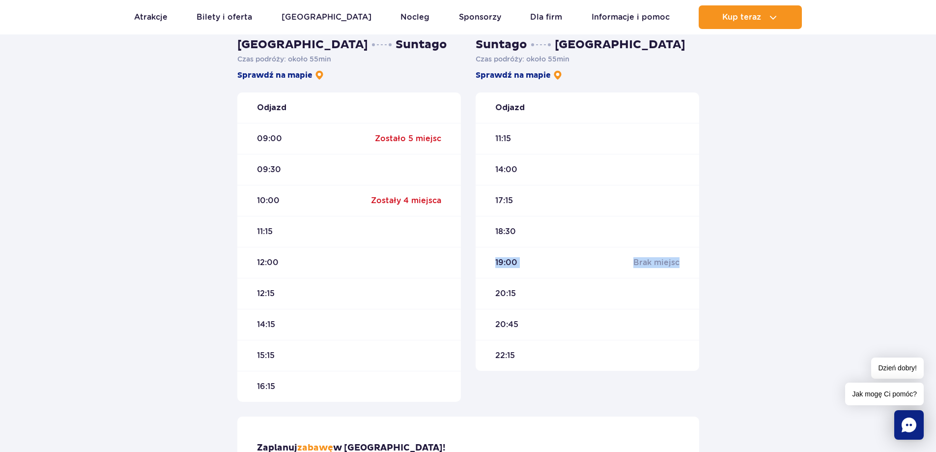
drag, startPoint x: 496, startPoint y: 262, endPoint x: 704, endPoint y: 265, distance: 207.9
click at [704, 265] on div "Suntago Warszawa Czas podróży : około 55 min Sprawdź na mapie Odjazd 11:15 14:0…" at bounding box center [587, 219] width 238 height 364
click at [738, 266] on div "Warszawa Suntago Czas podróży : około 55 min Sprawdź na mapie Odjazd 09:00 Zost…" at bounding box center [468, 256] width 936 height 518
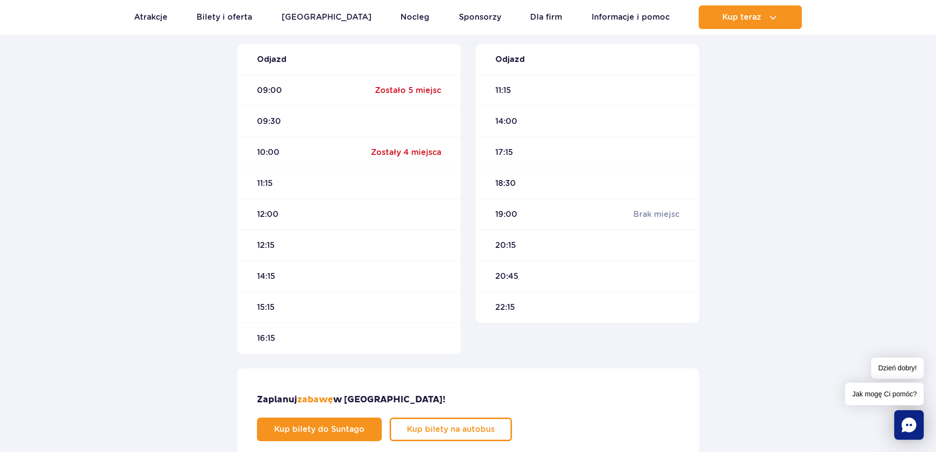
scroll to position [442, 0]
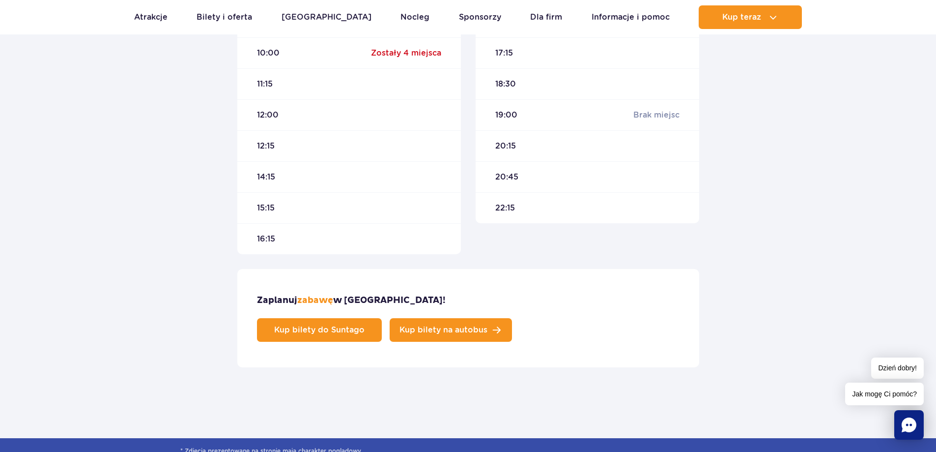
click at [512, 318] on link "Kup bilety na autobus" at bounding box center [451, 330] width 122 height 24
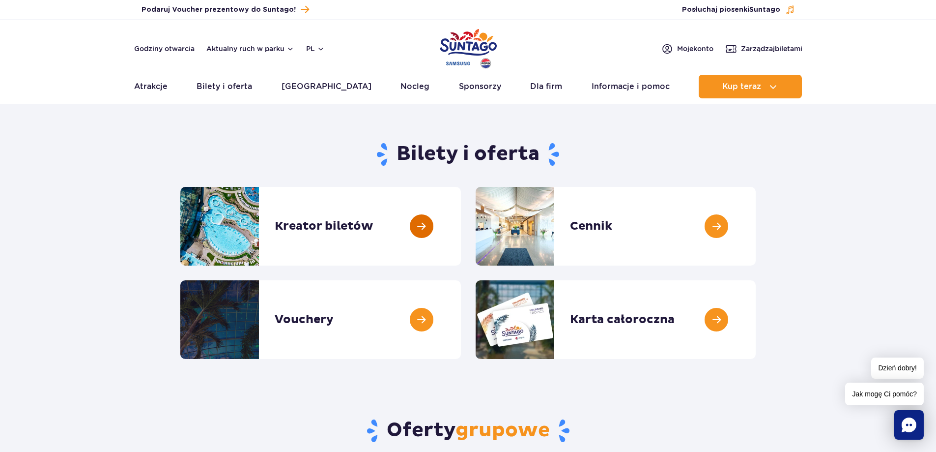
click at [461, 229] on link at bounding box center [461, 226] width 0 height 79
click at [461, 231] on link at bounding box center [461, 226] width 0 height 79
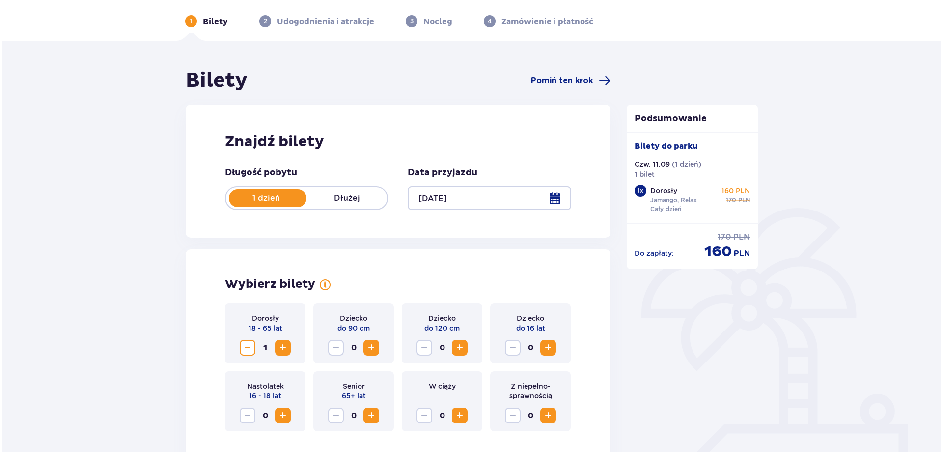
scroll to position [147, 0]
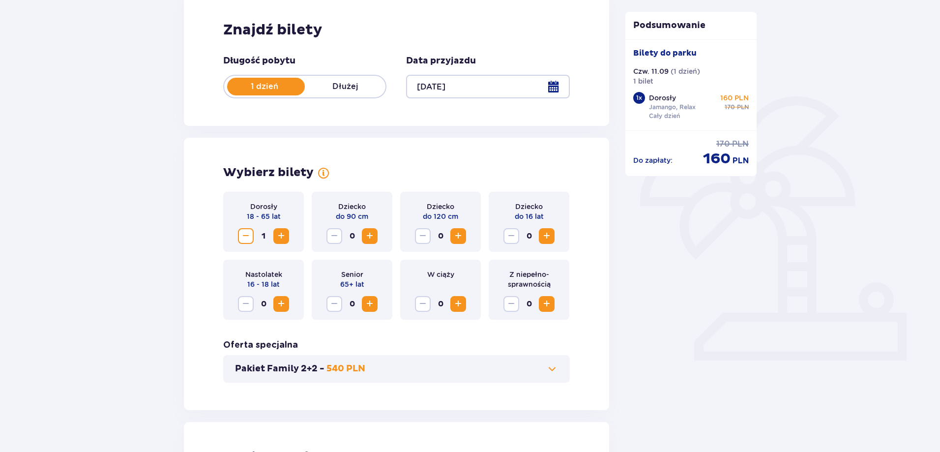
click at [473, 94] on div at bounding box center [487, 87] width 163 height 24
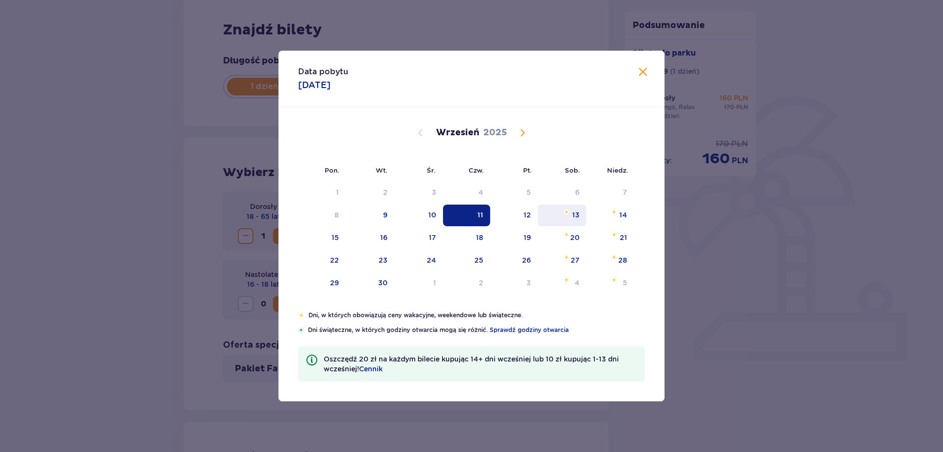
click at [569, 213] on img "sobota, 13 września 2025" at bounding box center [567, 212] width 6 height 6
type input "13.09.25"
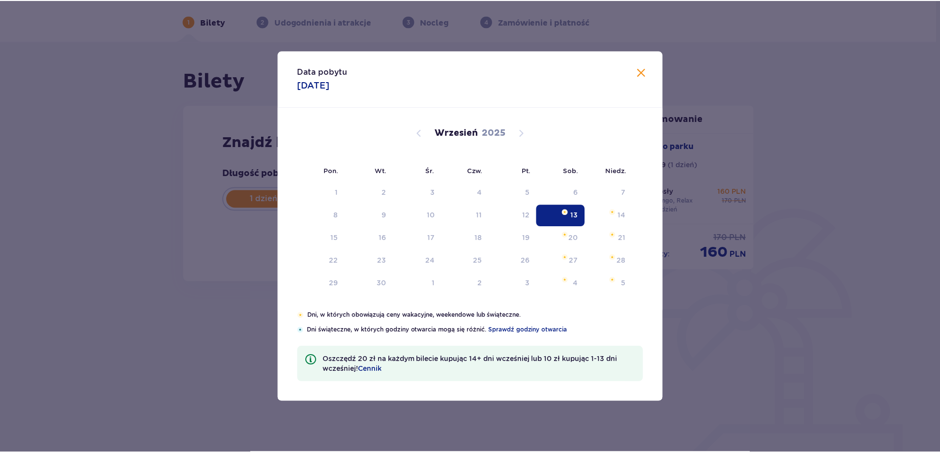
scroll to position [35, 0]
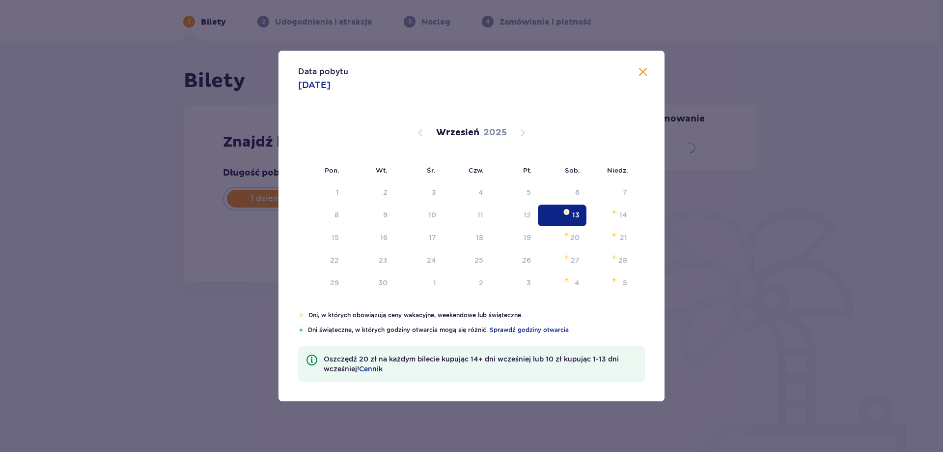
click at [125, 140] on div "Bilety Pomiń ten krok Znajdź bilety Długość pobytu 1 dzień Dłużej Data przyjazd…" at bounding box center [470, 196] width 940 height 311
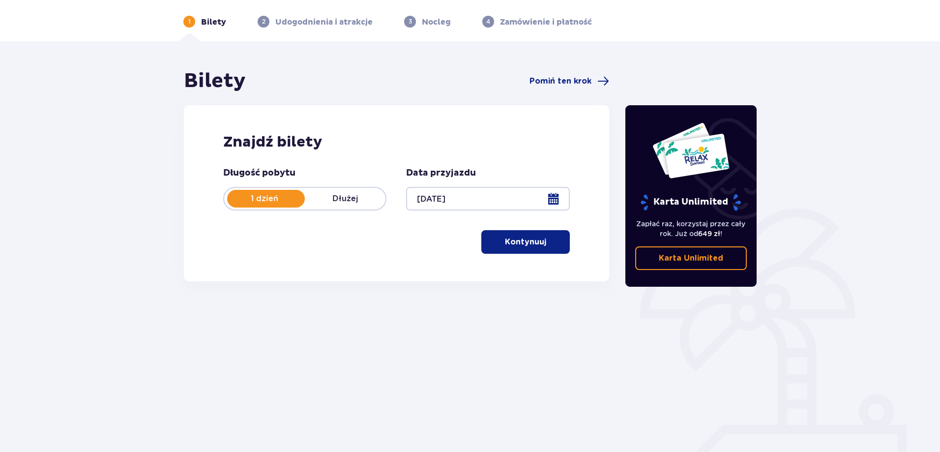
click at [505, 248] on button "Kontynuuj" at bounding box center [525, 242] width 88 height 24
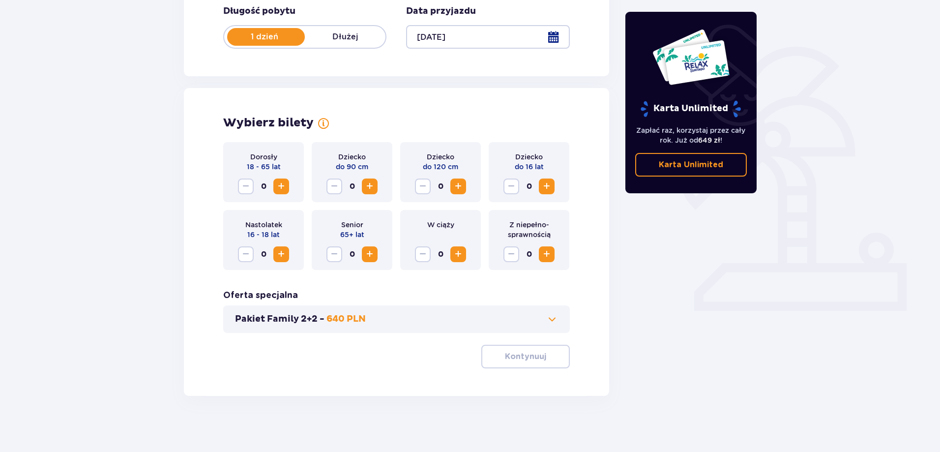
scroll to position [200, 0]
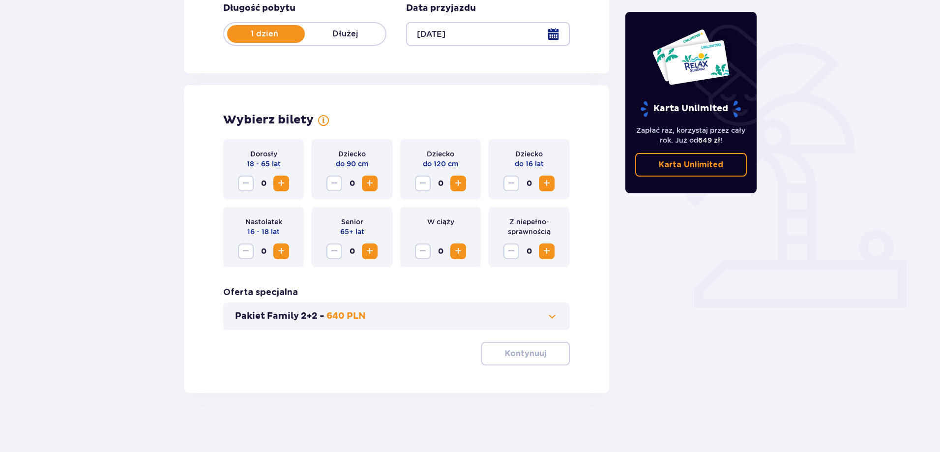
click at [551, 253] on span "Increase" at bounding box center [547, 251] width 12 height 12
click at [549, 357] on span "button" at bounding box center [548, 353] width 12 height 12
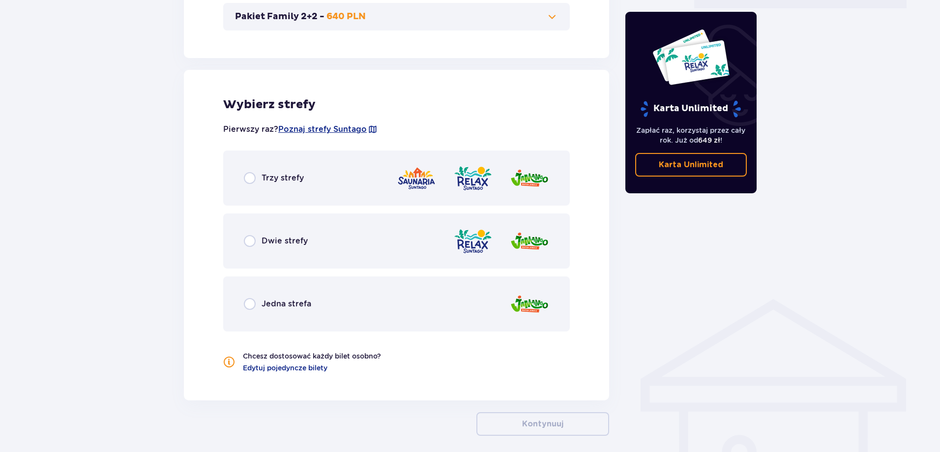
scroll to position [542, 0]
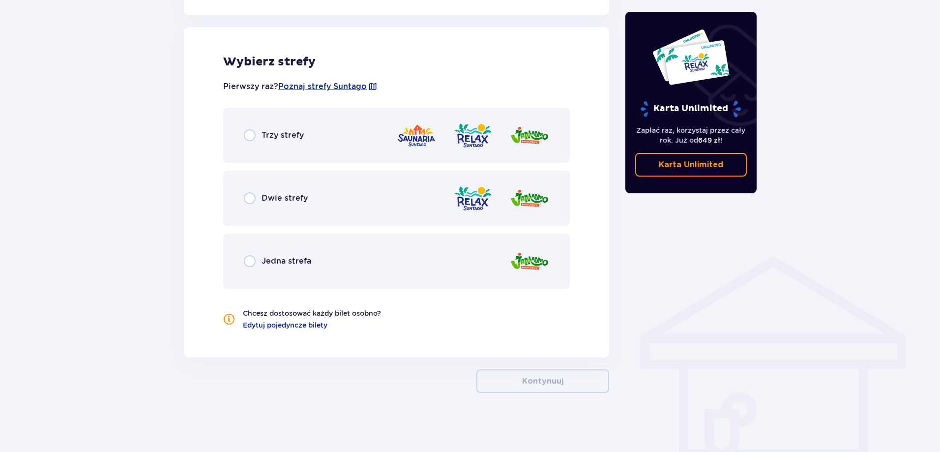
click at [302, 264] on p "Jedna strefa" at bounding box center [286, 261] width 50 height 11
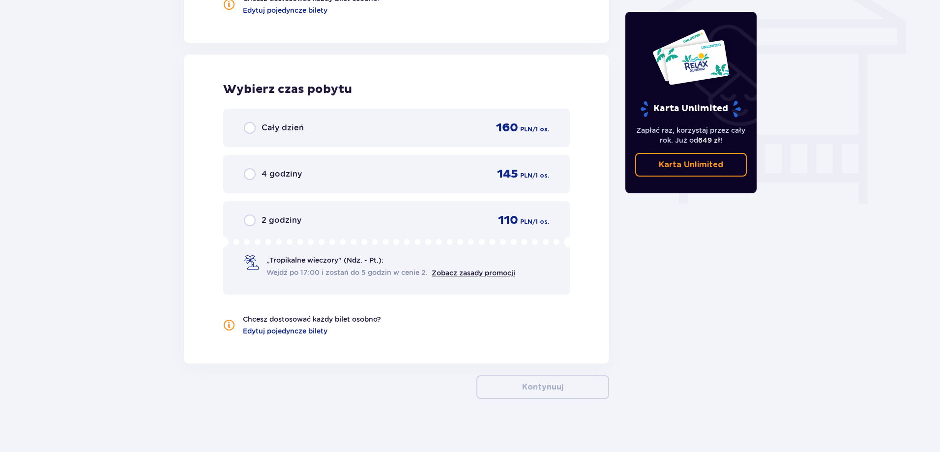
scroll to position [862, 0]
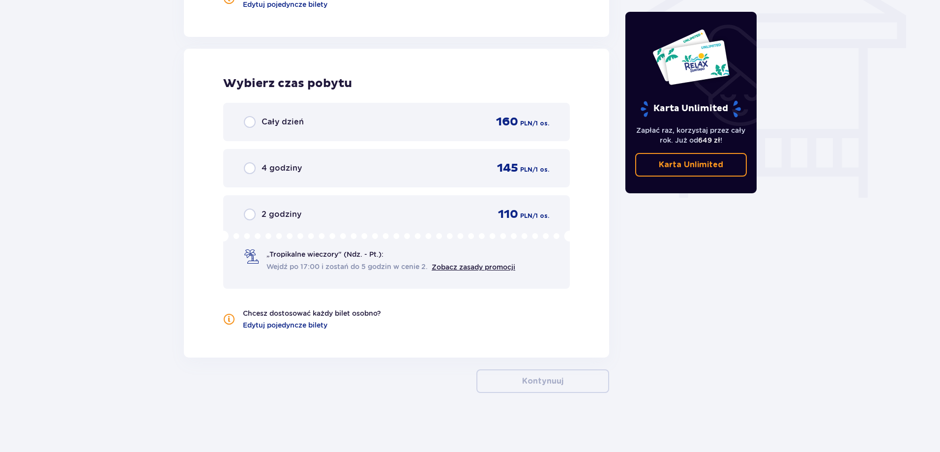
click at [293, 126] on p "Cały dzień" at bounding box center [282, 121] width 42 height 11
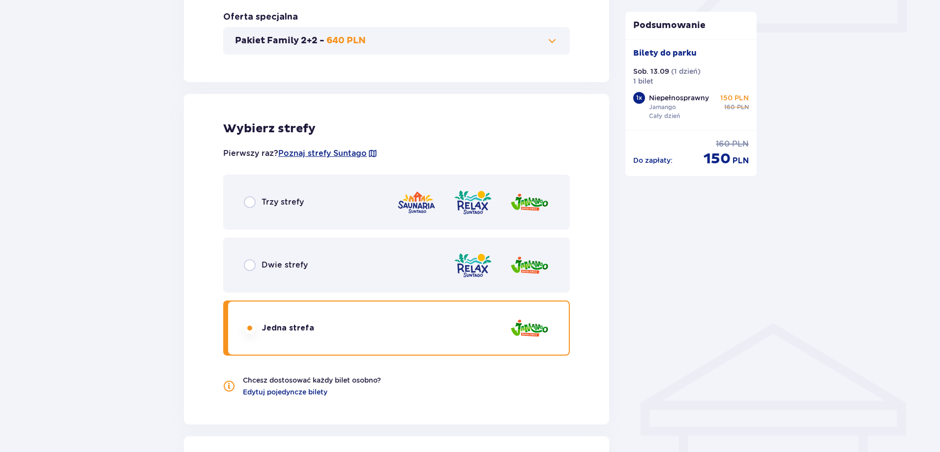
scroll to position [180, 0]
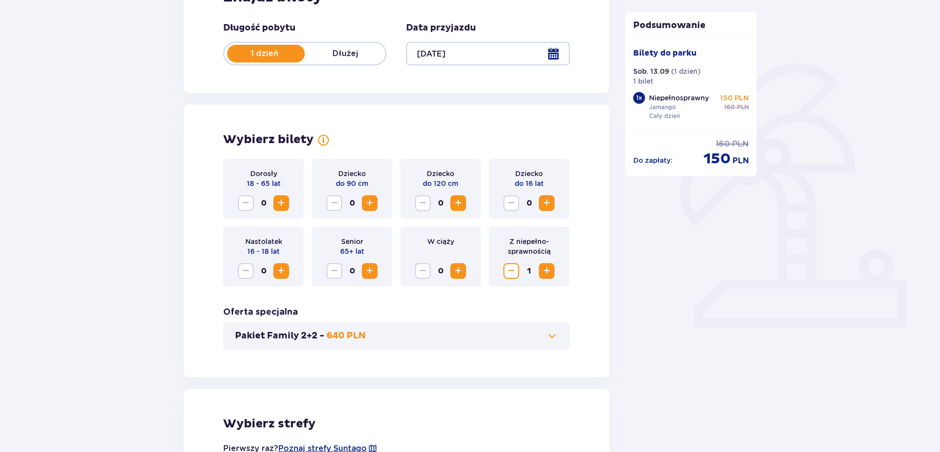
click at [514, 268] on span "Decrease" at bounding box center [511, 271] width 12 height 12
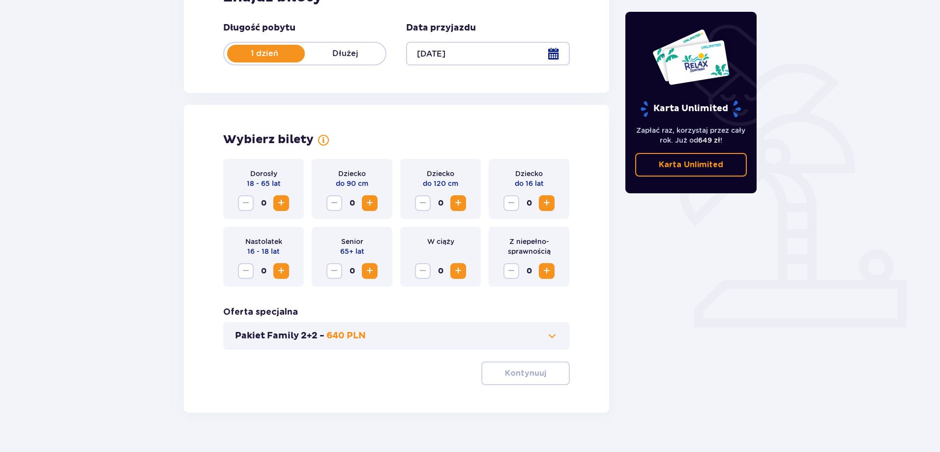
click at [544, 202] on span "Increase" at bounding box center [547, 203] width 12 height 12
click at [514, 376] on p "Kontynuuj" at bounding box center [525, 373] width 41 height 11
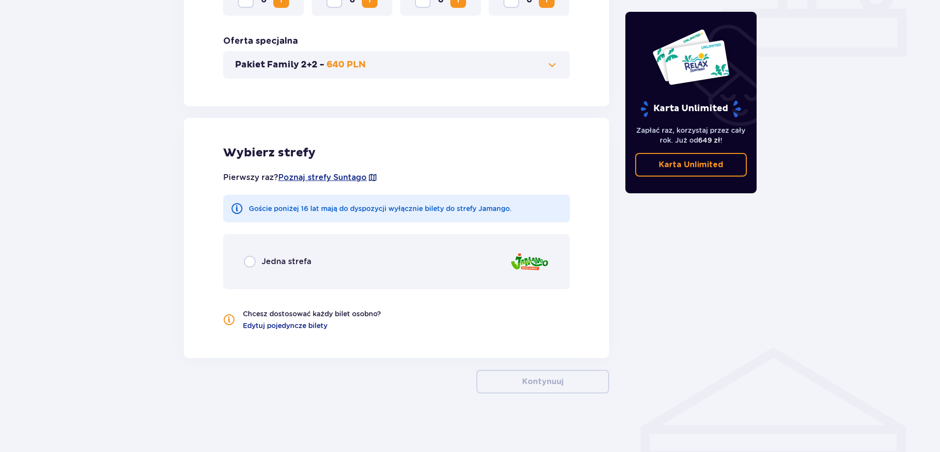
scroll to position [452, 0]
click at [264, 260] on p "Jedna strefa" at bounding box center [286, 261] width 50 height 11
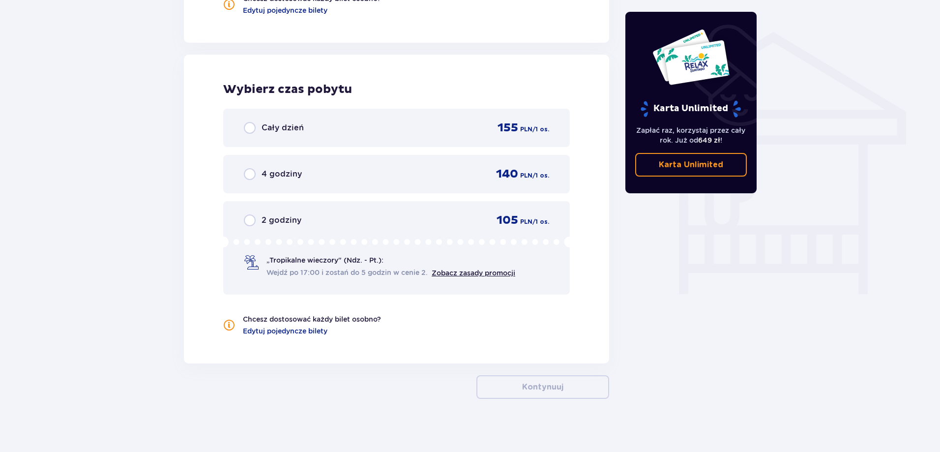
scroll to position [772, 0]
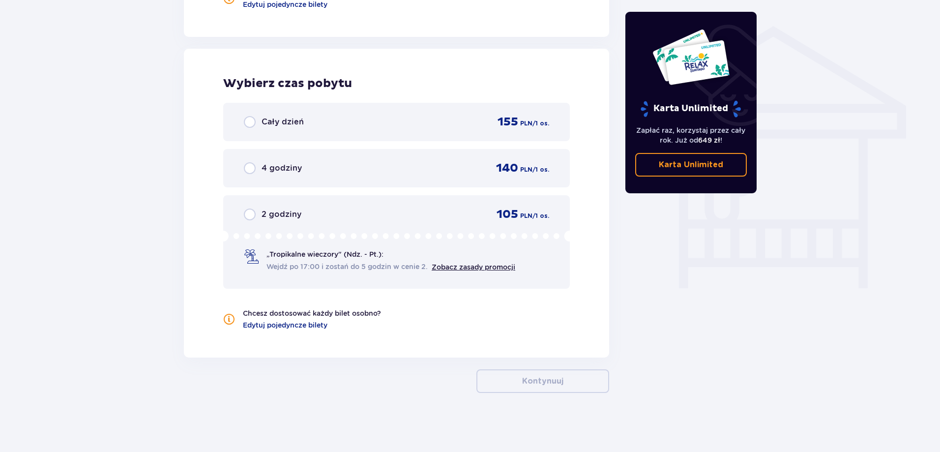
click at [283, 126] on p "Cały dzień" at bounding box center [282, 121] width 42 height 11
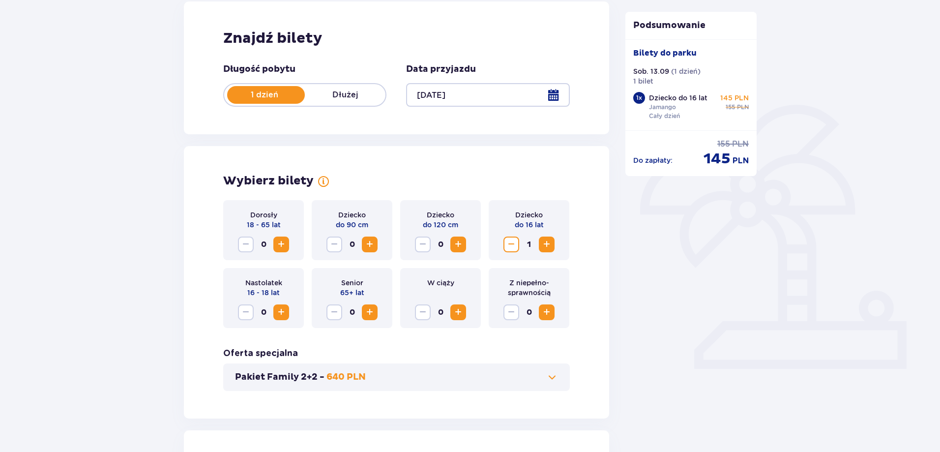
scroll to position [0, 0]
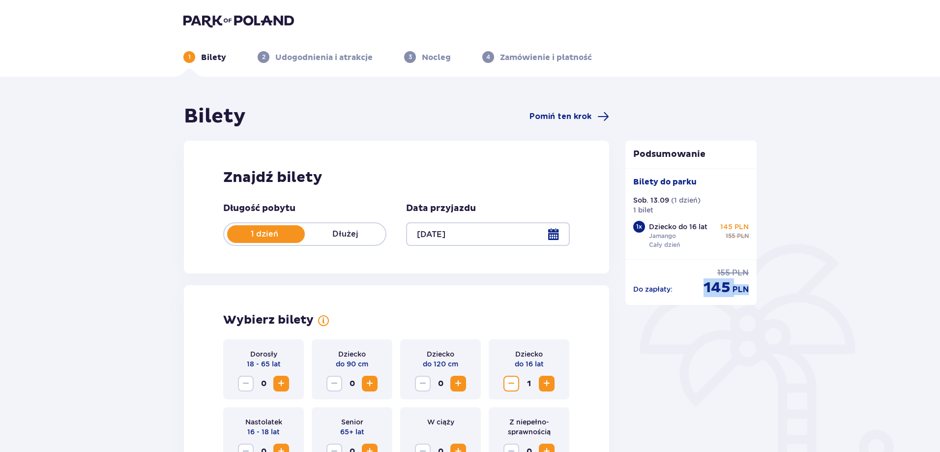
drag, startPoint x: 705, startPoint y: 289, endPoint x: 747, endPoint y: 286, distance: 42.9
click at [747, 286] on div "145 PLN" at bounding box center [725, 287] width 45 height 19
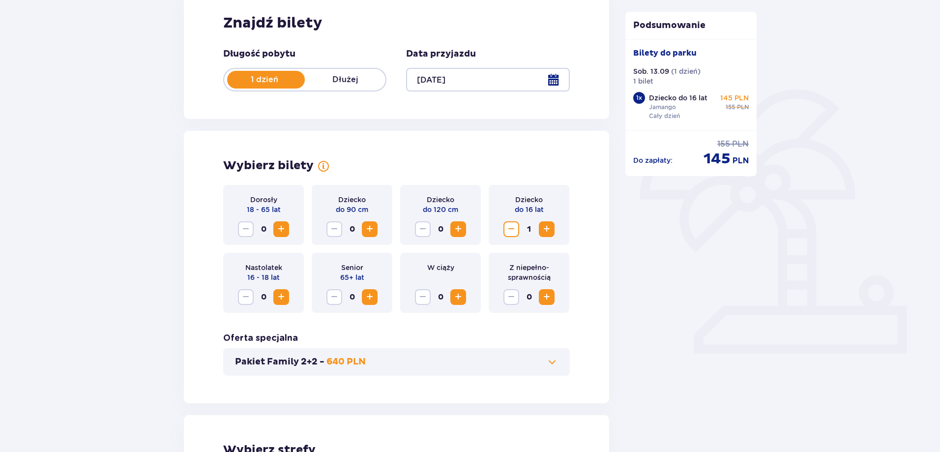
scroll to position [246, 0]
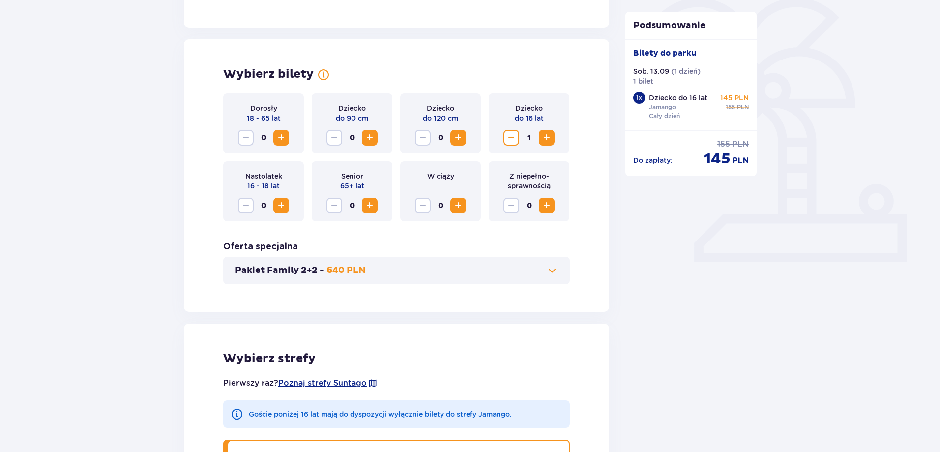
click at [461, 139] on span "Increase" at bounding box center [458, 138] width 12 height 12
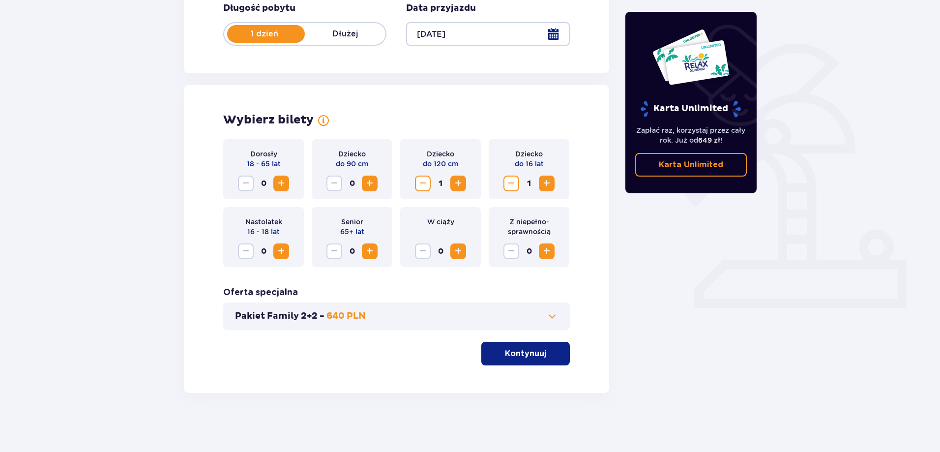
click at [551, 360] on button "Kontynuuj" at bounding box center [525, 354] width 88 height 24
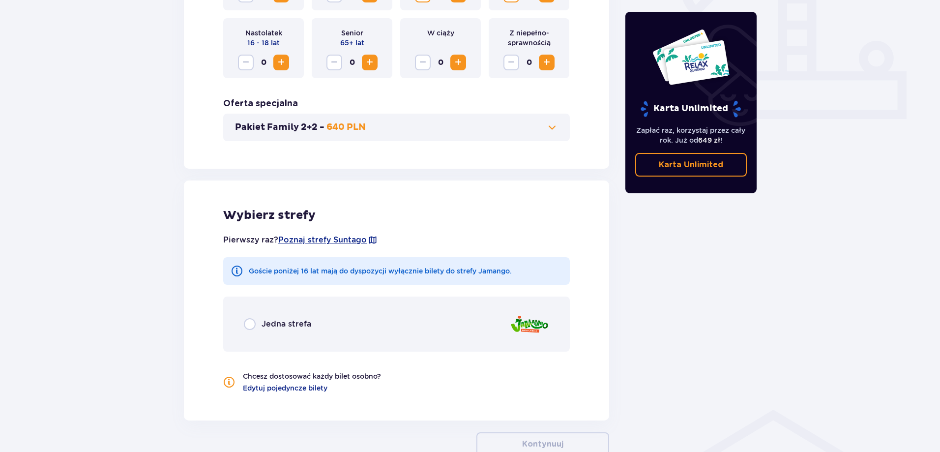
scroll to position [452, 0]
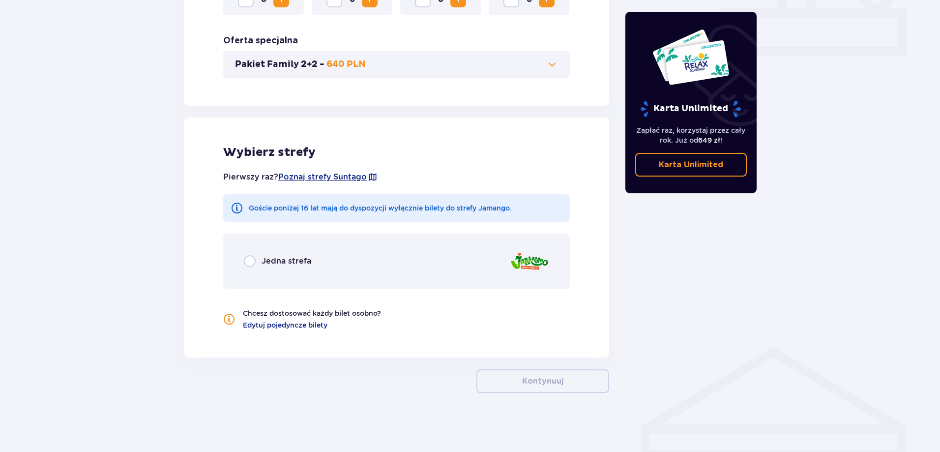
click at [277, 259] on p "Jedna strefa" at bounding box center [286, 261] width 50 height 11
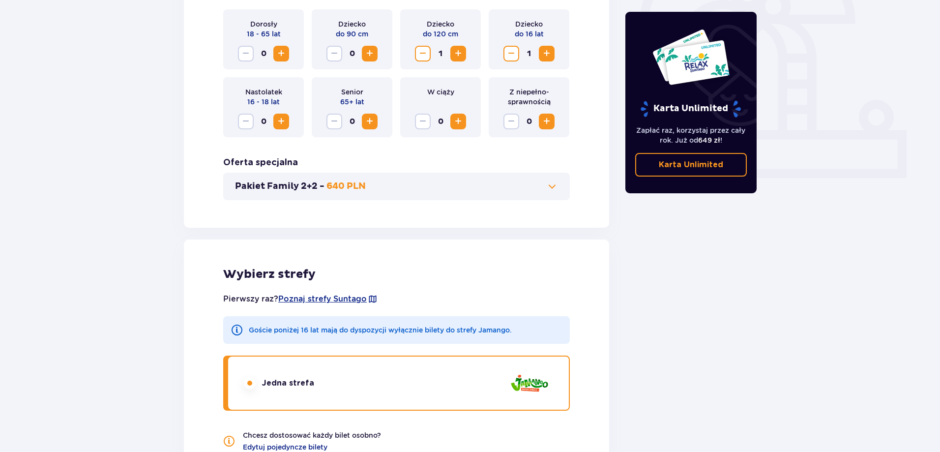
scroll to position [182, 0]
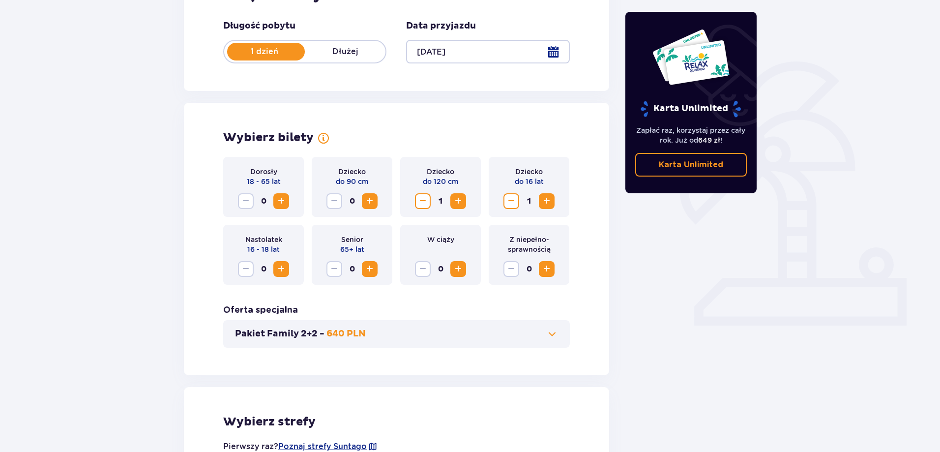
click at [510, 198] on span "Decrease" at bounding box center [511, 201] width 12 height 12
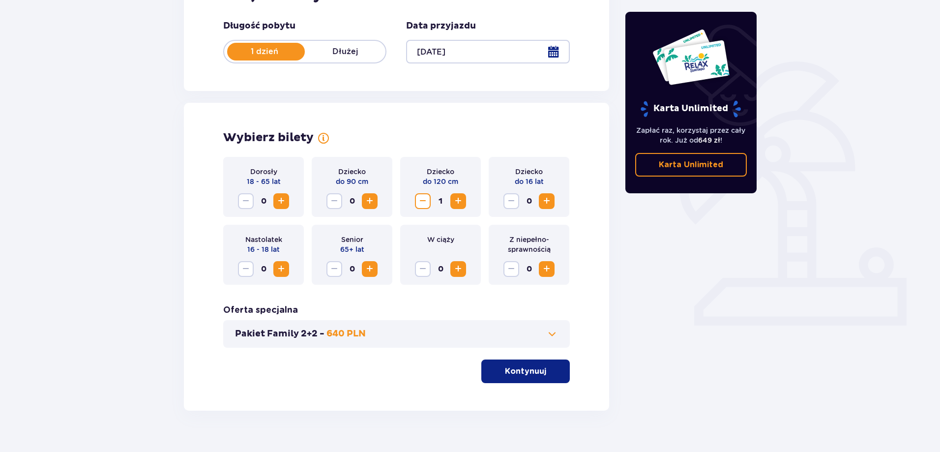
scroll to position [200, 0]
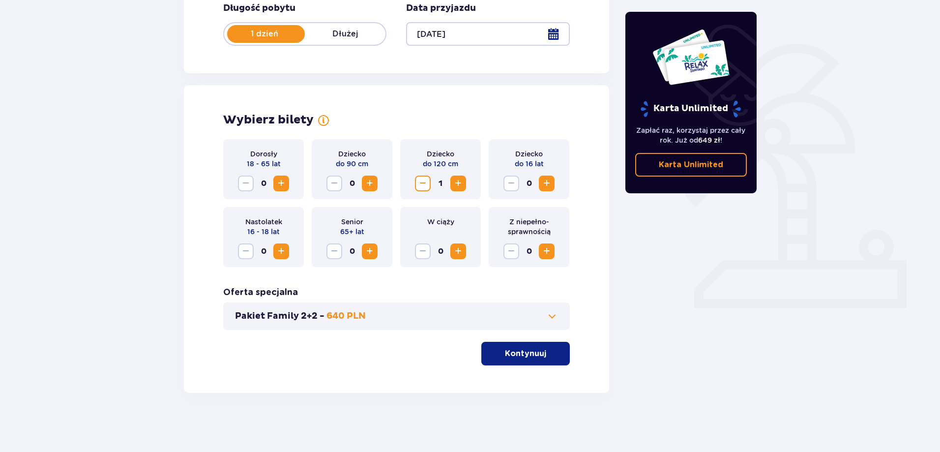
click at [532, 352] on p "Kontynuuj" at bounding box center [525, 353] width 41 height 11
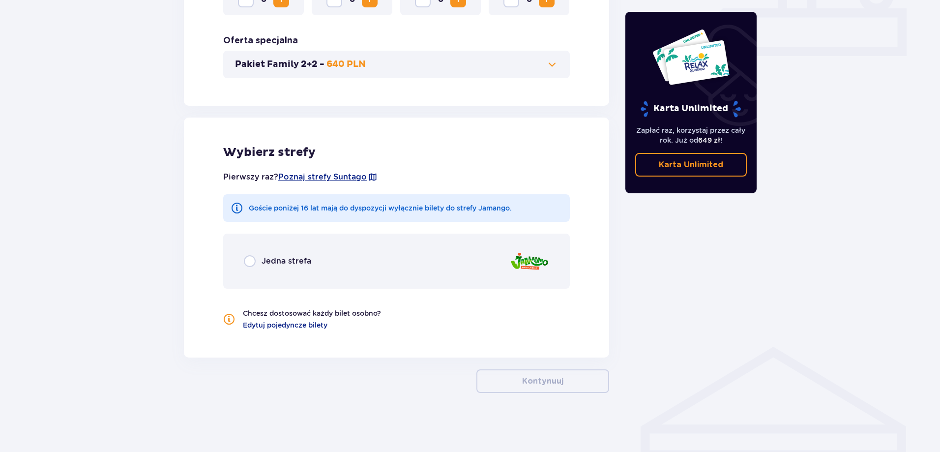
click at [307, 264] on p "Jedna strefa" at bounding box center [286, 261] width 50 height 11
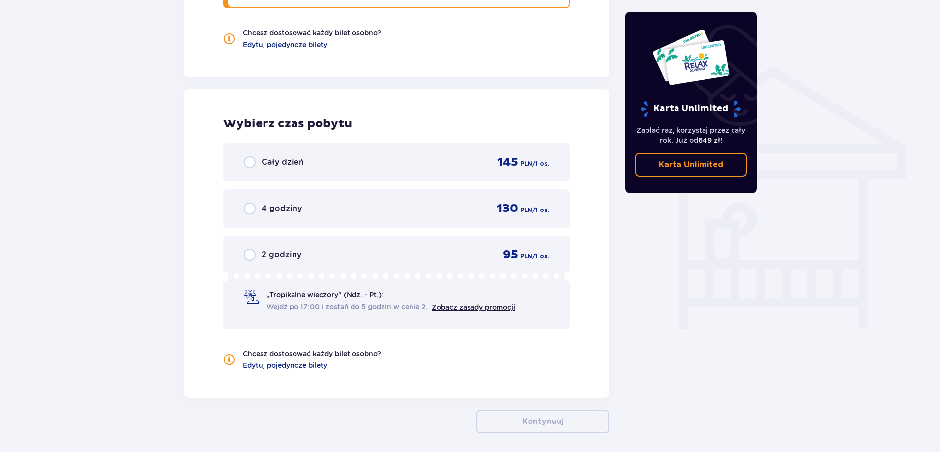
scroll to position [772, 0]
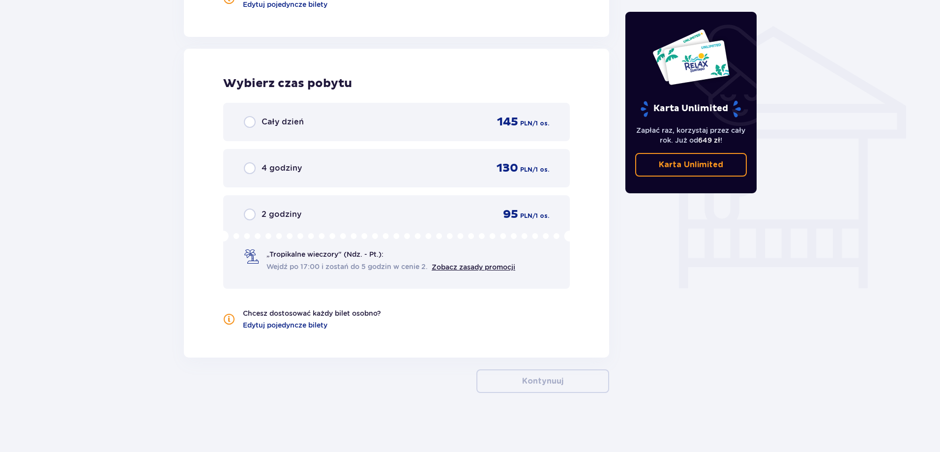
click at [261, 122] on div "Cały dzień" at bounding box center [274, 122] width 60 height 12
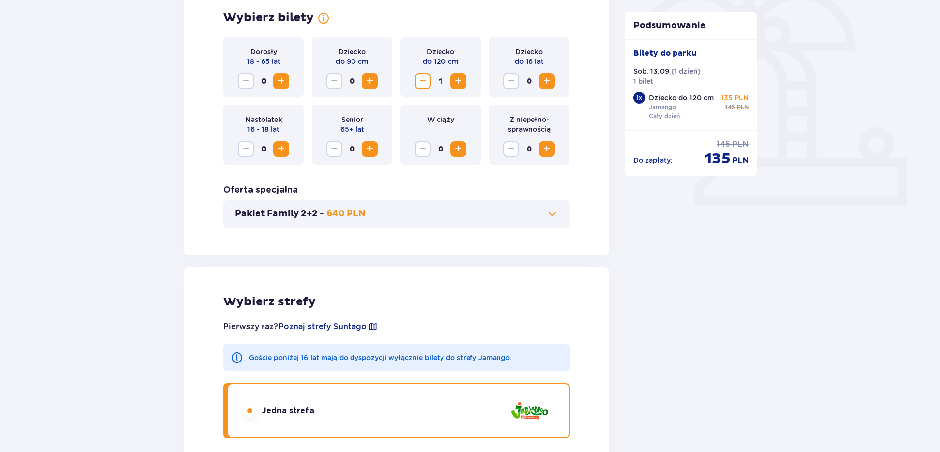
scroll to position [286, 0]
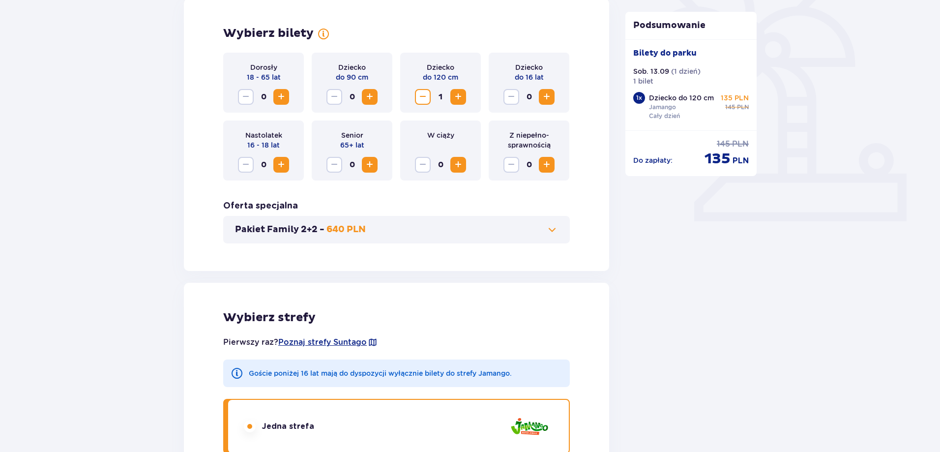
click at [427, 98] on span "Decrease" at bounding box center [423, 97] width 12 height 12
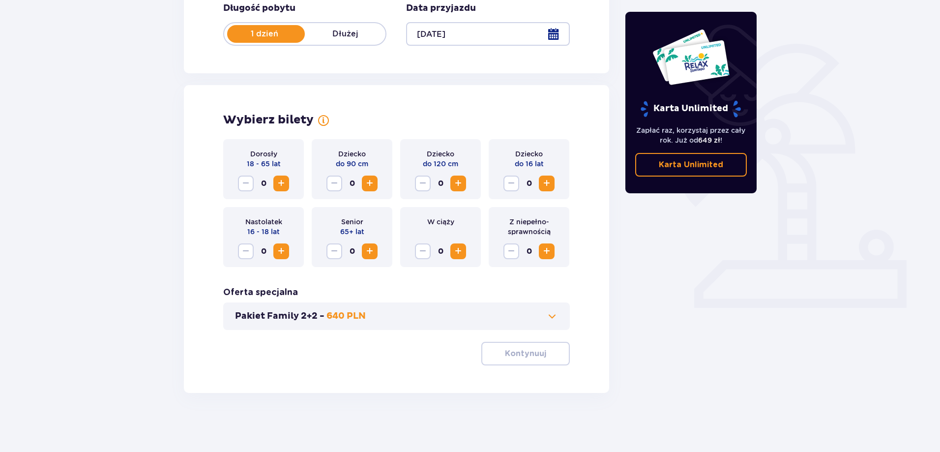
scroll to position [0, 0]
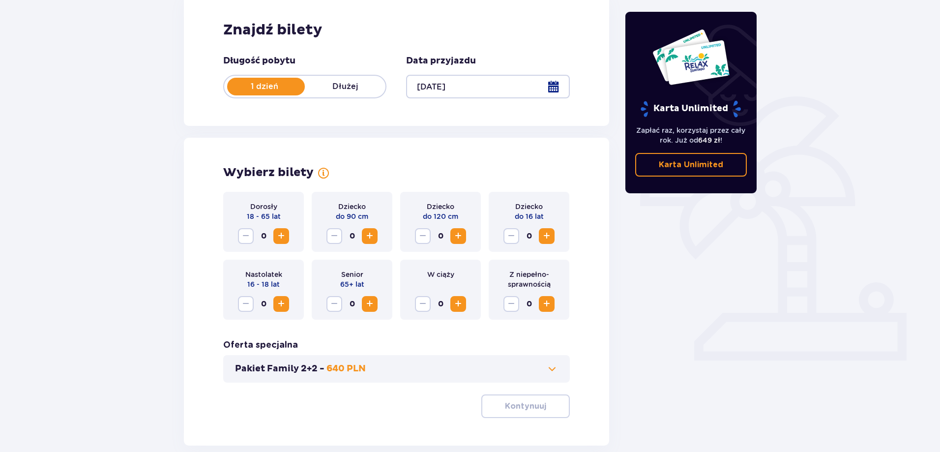
click at [344, 95] on div "1 dzień Dłużej" at bounding box center [304, 87] width 163 height 24
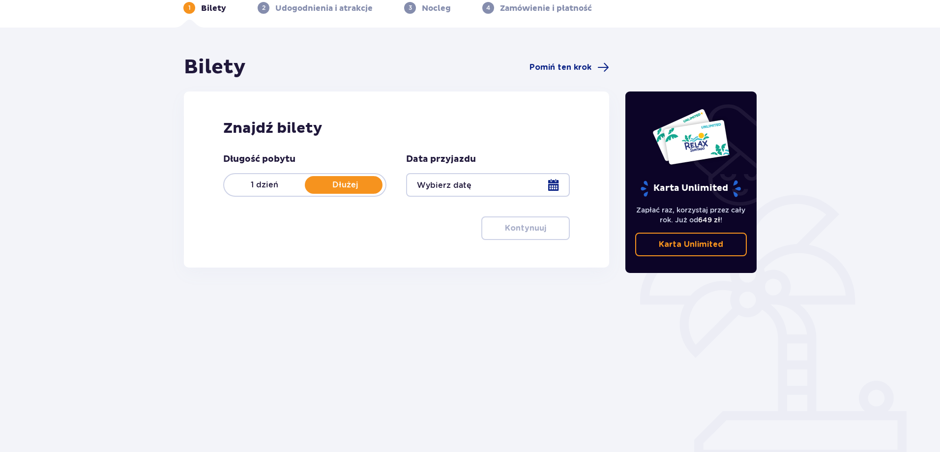
click at [259, 185] on p "1 dzień" at bounding box center [264, 184] width 81 height 11
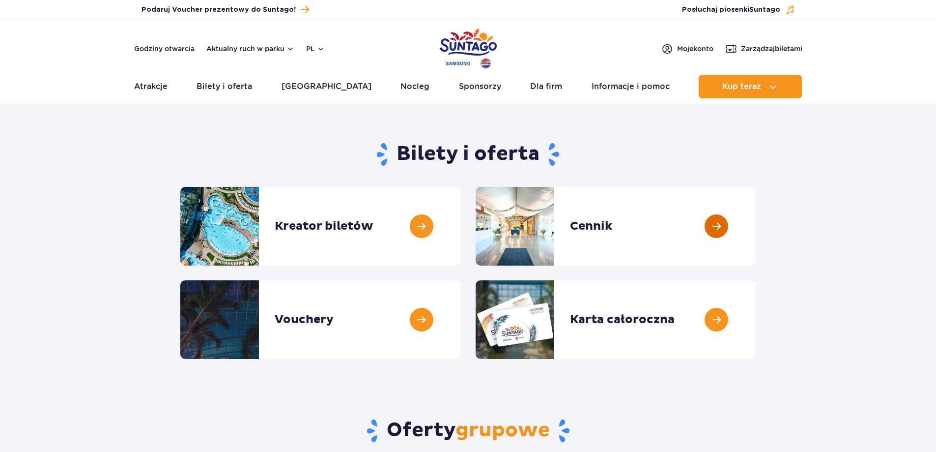
click at [756, 230] on link at bounding box center [756, 226] width 0 height 79
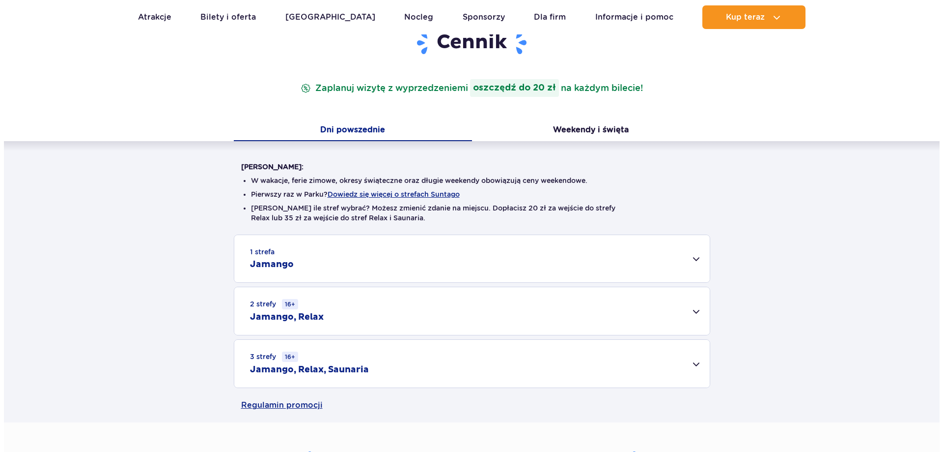
scroll to position [197, 0]
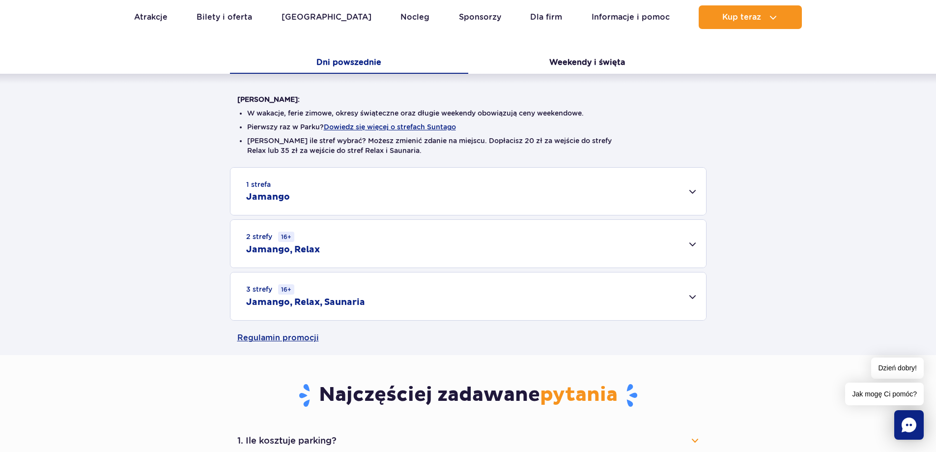
click at [331, 189] on div "1 strefa Jamango" at bounding box center [468, 191] width 476 height 47
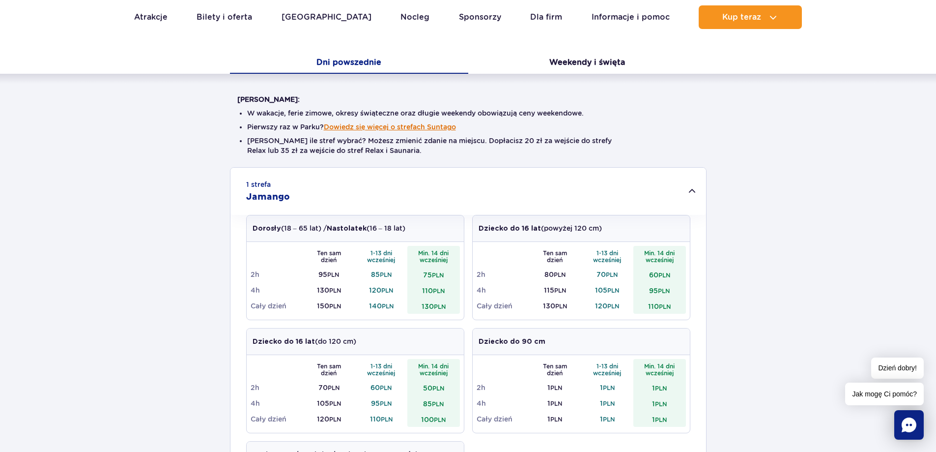
click at [408, 125] on button "Dowiedz się więcej o strefach Suntago" at bounding box center [390, 127] width 132 height 8
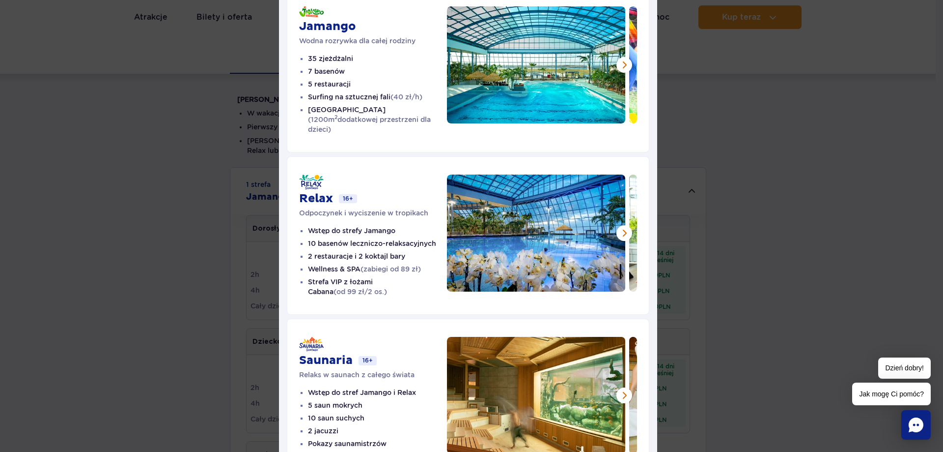
scroll to position [98, 0]
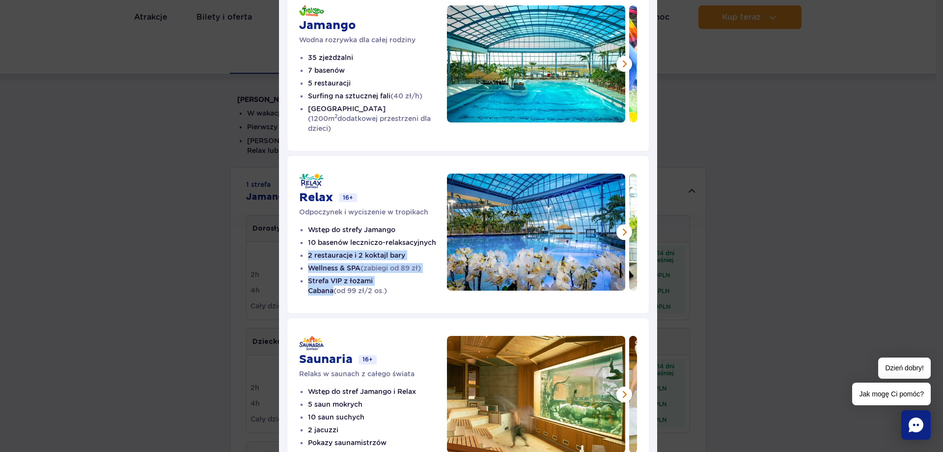
drag, startPoint x: 303, startPoint y: 243, endPoint x: 404, endPoint y: 269, distance: 103.9
click at [404, 269] on ul "Wstęp do strefy Jamango 10 basenów leczniczo-relaksacyjnych 2 restauracje i 2 k…" at bounding box center [373, 260] width 148 height 71
click at [414, 276] on li "Strefa VIP z łożami Cabana (od 99 zł/2 os.)" at bounding box center [377, 286] width 139 height 20
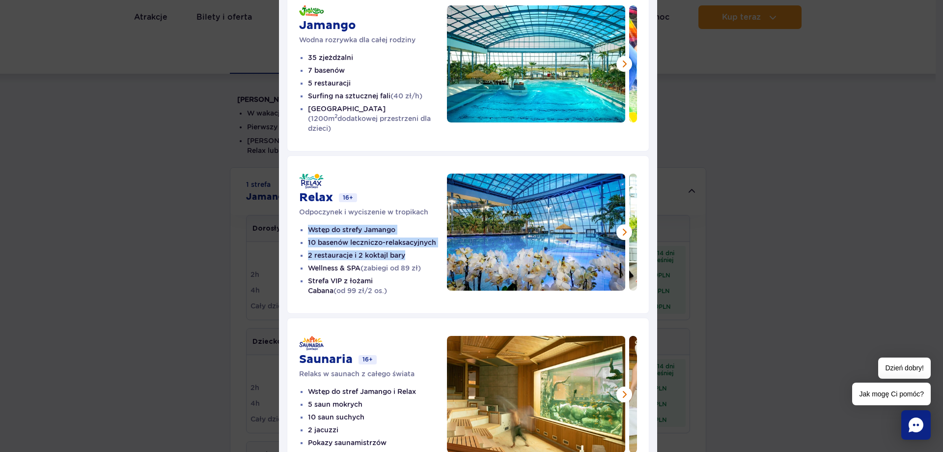
drag, startPoint x: 414, startPoint y: 243, endPoint x: 295, endPoint y: 221, distance: 120.5
click at [299, 225] on ul "Wstęp do strefy Jamango 10 basenów leczniczo-relaksacyjnych 2 restauracje i 2 k…" at bounding box center [373, 260] width 148 height 71
click at [324, 226] on ul "Wstęp do strefy Jamango 10 basenów leczniczo-relaksacyjnych 2 restauracje i 2 k…" at bounding box center [373, 260] width 148 height 71
drag, startPoint x: 305, startPoint y: 218, endPoint x: 388, endPoint y: 221, distance: 83.6
click at [388, 225] on li "Wstęp do strefy Jamango" at bounding box center [377, 230] width 139 height 10
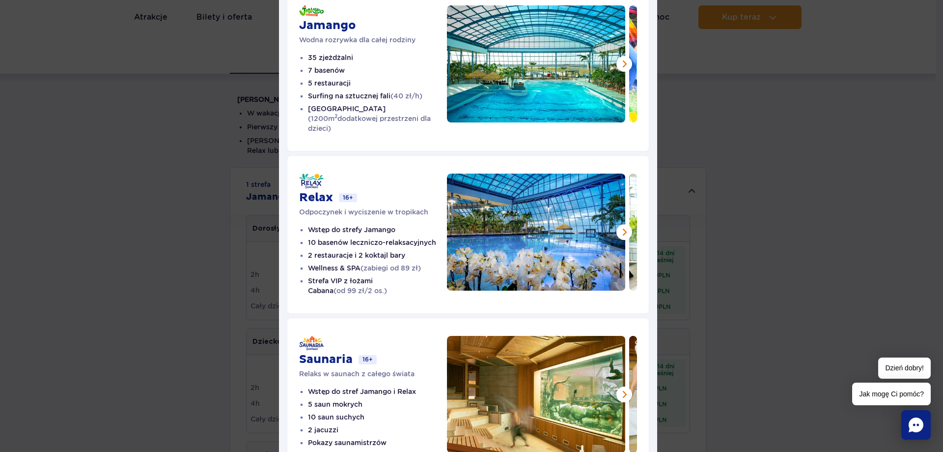
click at [405, 225] on li "Wstęp do strefy Jamango" at bounding box center [377, 230] width 139 height 10
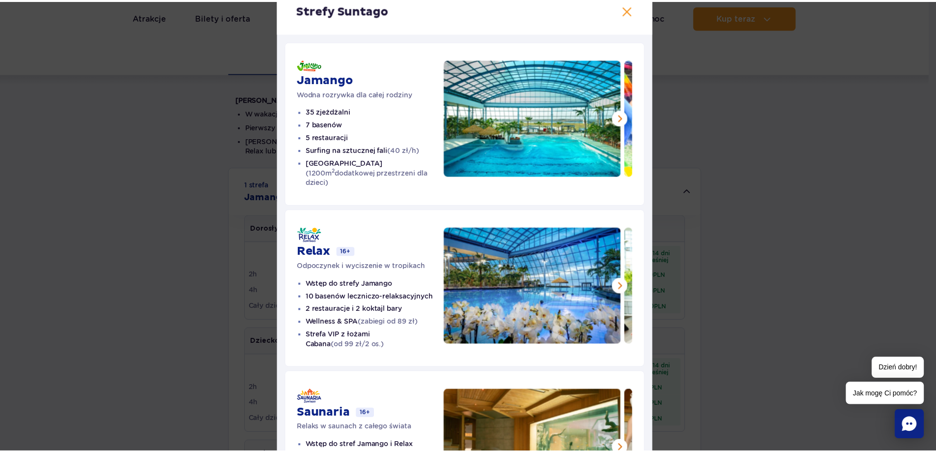
scroll to position [0, 0]
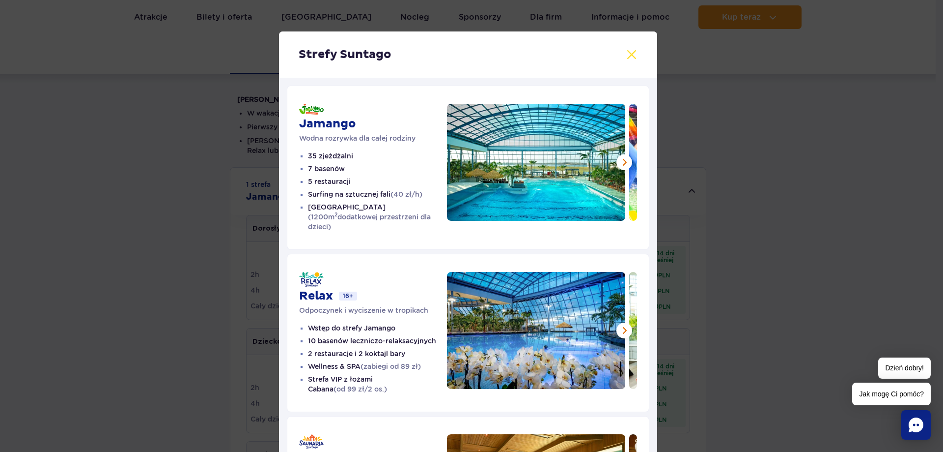
click at [627, 57] on button at bounding box center [632, 55] width 12 height 12
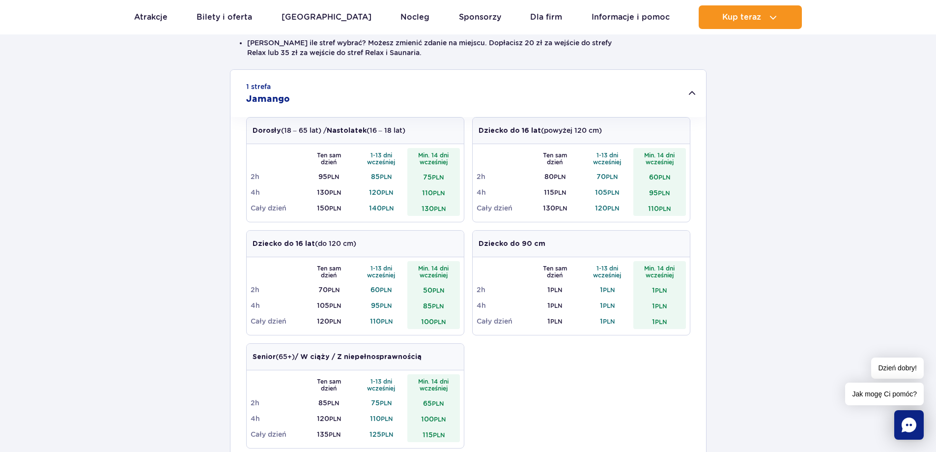
scroll to position [295, 0]
drag, startPoint x: 370, startPoint y: 192, endPoint x: 402, endPoint y: 191, distance: 32.9
click at [402, 191] on td "120 PLN" at bounding box center [381, 192] width 53 height 16
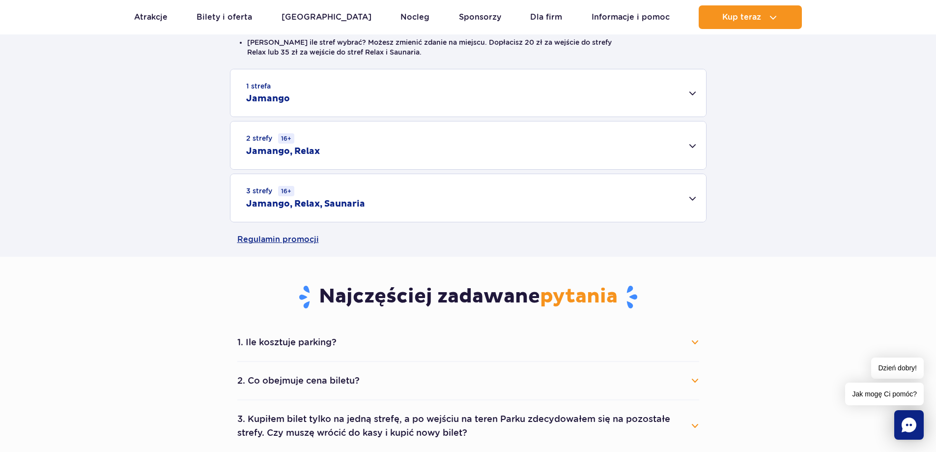
click at [419, 193] on div "3 strefy 16+ Jamango, Relax, Saunaria" at bounding box center [468, 198] width 476 height 48
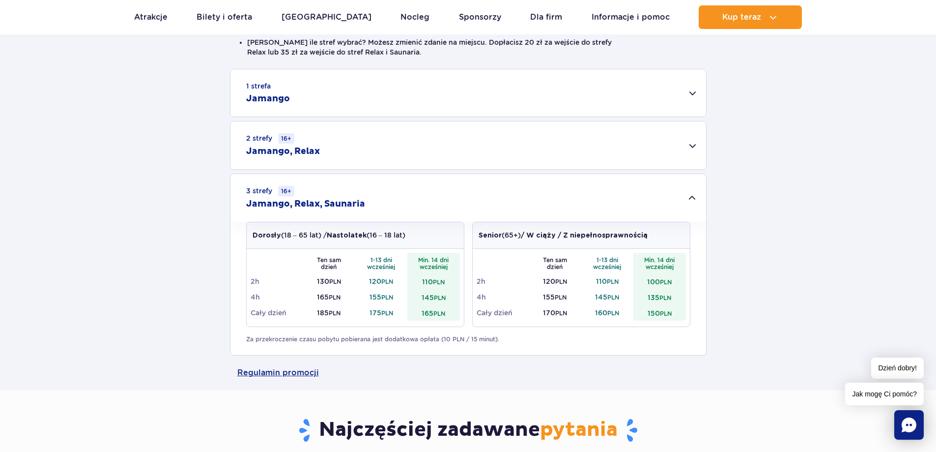
click at [317, 102] on div "1 strefa Jamango" at bounding box center [468, 92] width 476 height 47
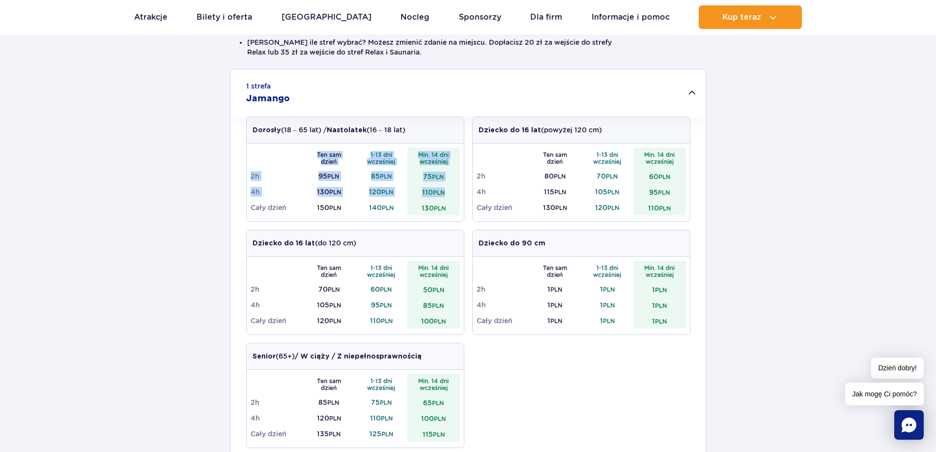
drag, startPoint x: 249, startPoint y: 190, endPoint x: 452, endPoint y: 194, distance: 202.5
click at [452, 194] on div "Ten sam dzień 1-13 dni wcześniej Min. 14 dni wcześniej 2h 95 PLN 85 PLN 75 PLN …" at bounding box center [355, 182] width 217 height 78
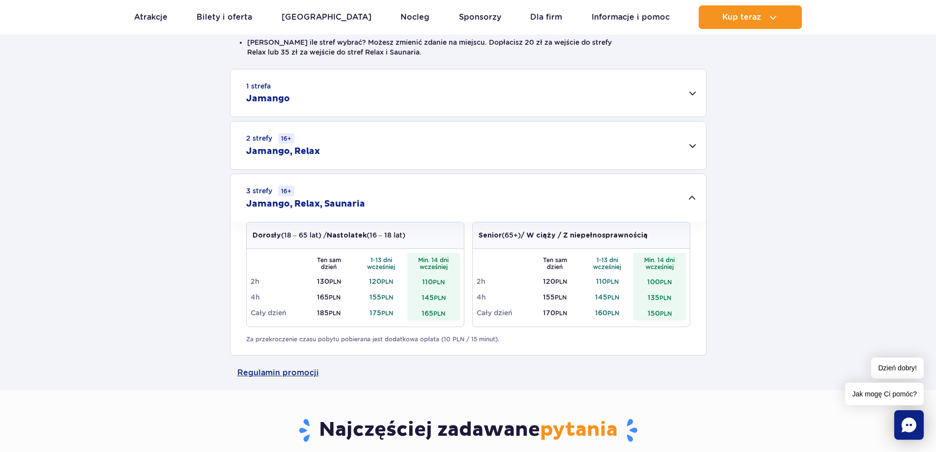
click at [157, 175] on div "1 strefa Jamango Dorosły (18 – 65 lat) / Nastolatek (16 – 18 lat) Ten sam dzień…" at bounding box center [468, 212] width 936 height 286
click at [339, 90] on div "1 strefa Jamango" at bounding box center [468, 92] width 476 height 47
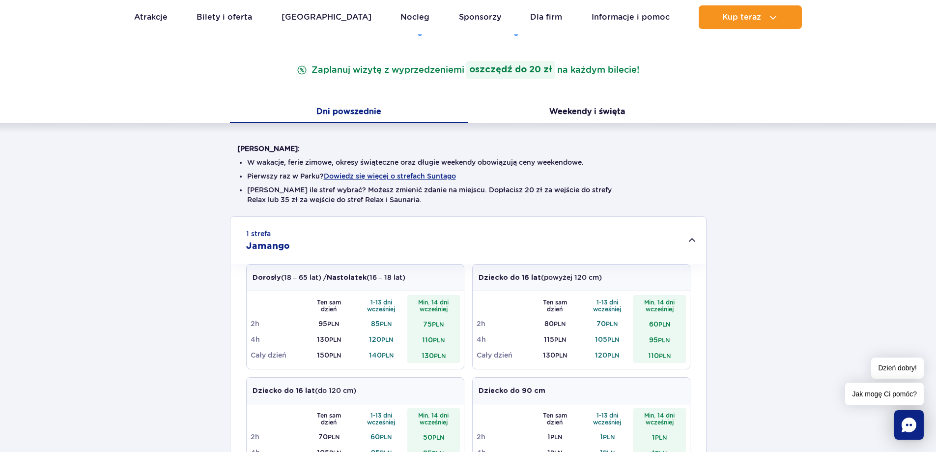
scroll to position [98, 0]
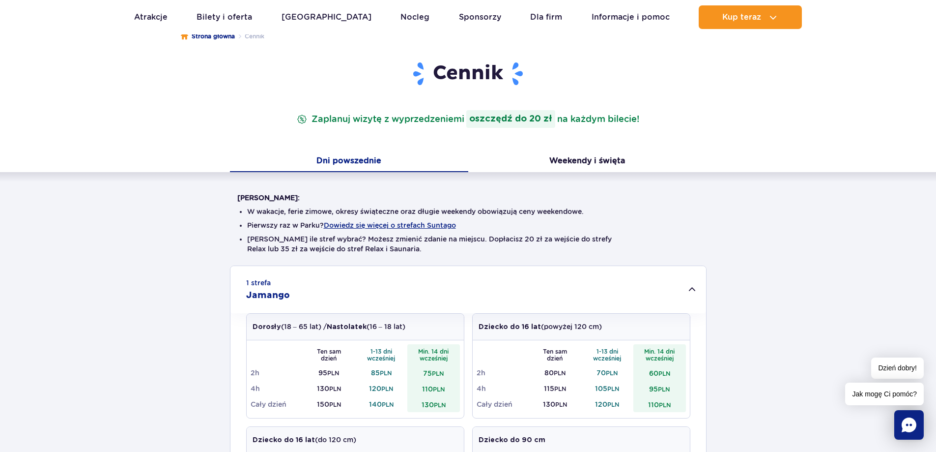
click at [595, 146] on div "Cennik Zaplanuj wizytę z wyprzedzeniem i oszczędź do 20 zł na każdym bilecie!" at bounding box center [468, 106] width 477 height 90
click at [587, 156] on button "Weekendy i święta" at bounding box center [587, 161] width 238 height 21
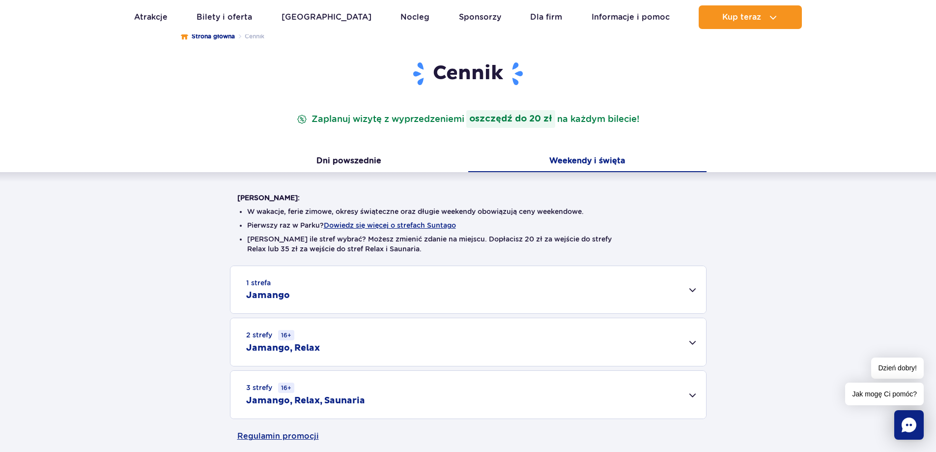
click at [327, 294] on div "1 strefa Jamango" at bounding box center [468, 289] width 476 height 47
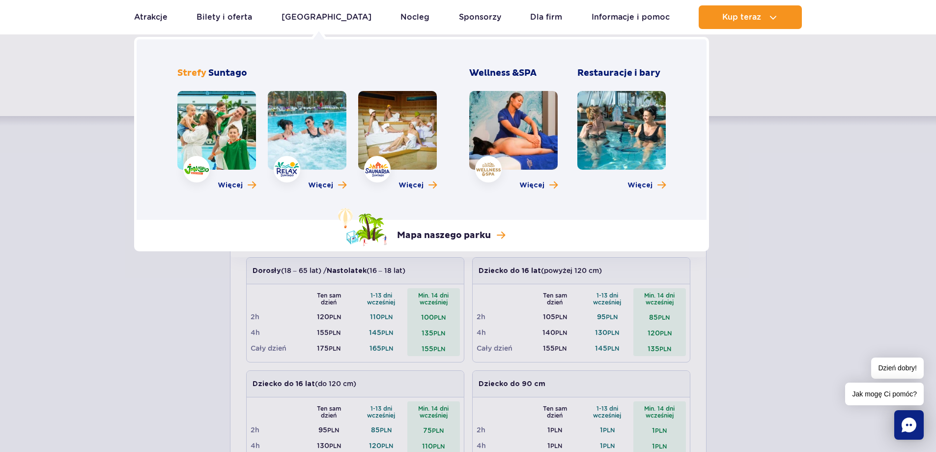
scroll to position [0, 0]
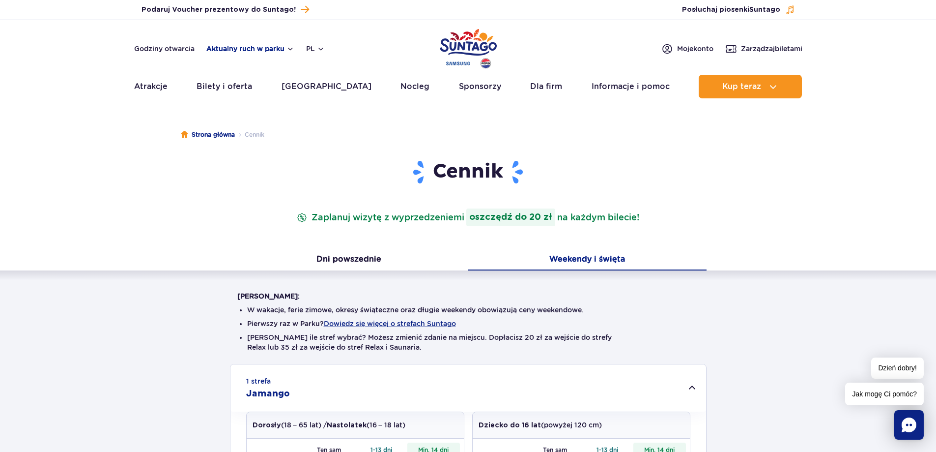
click at [275, 48] on button "Aktualny ruch w parku" at bounding box center [250, 49] width 88 height 8
click at [156, 48] on link "Godziny otwarcia" at bounding box center [164, 49] width 60 height 10
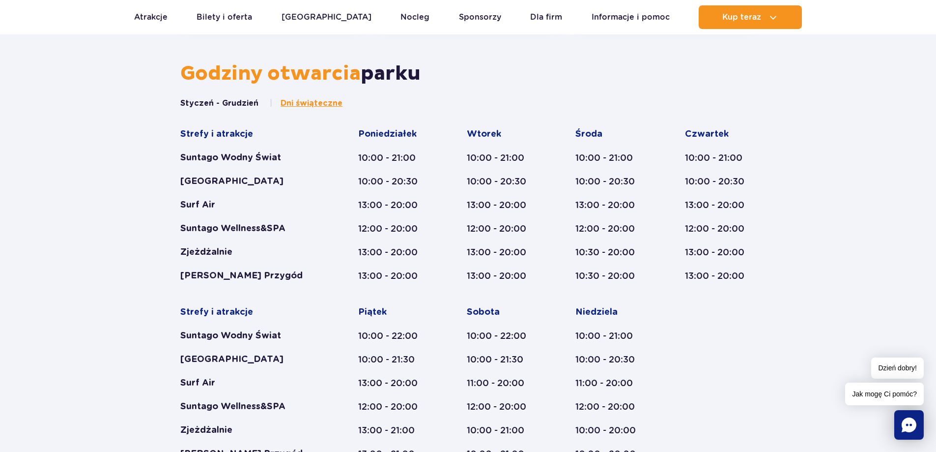
scroll to position [554, 0]
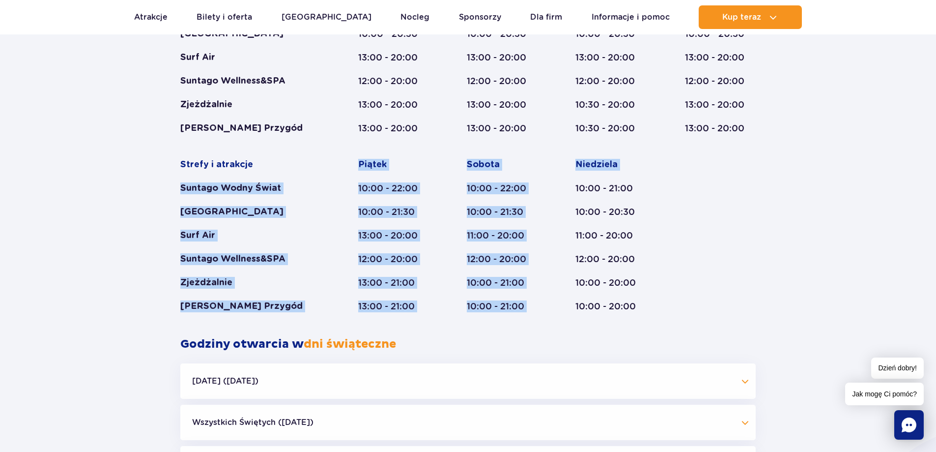
drag, startPoint x: 180, startPoint y: 189, endPoint x: 560, endPoint y: 196, distance: 379.9
click at [560, 196] on div "Styczeń - Grudzień Dni świąteczne Strefy i atrakcje Suntago Wodny Świat Crocodi…" at bounding box center [468, 143] width 590 height 386
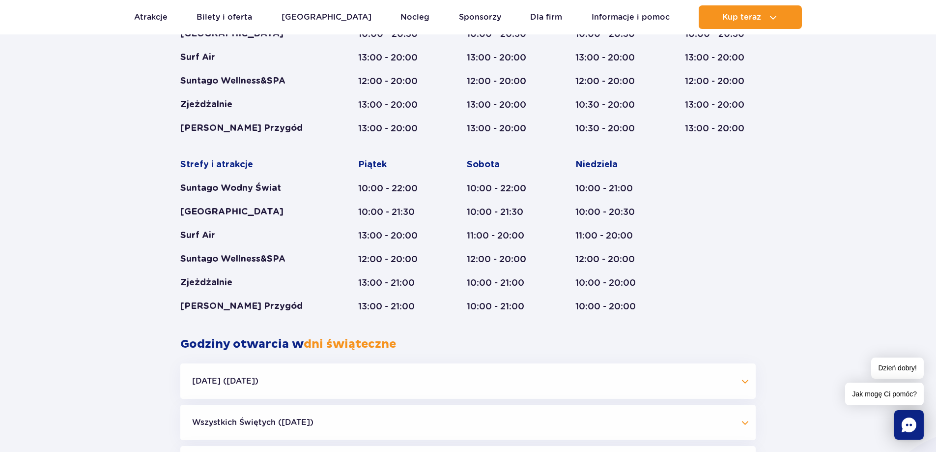
click at [558, 225] on div "Strefy i atrakcje Suntago Wodny Świat Crocodile Island Surf Air Suntago Wellnes…" at bounding box center [467, 146] width 575 height 331
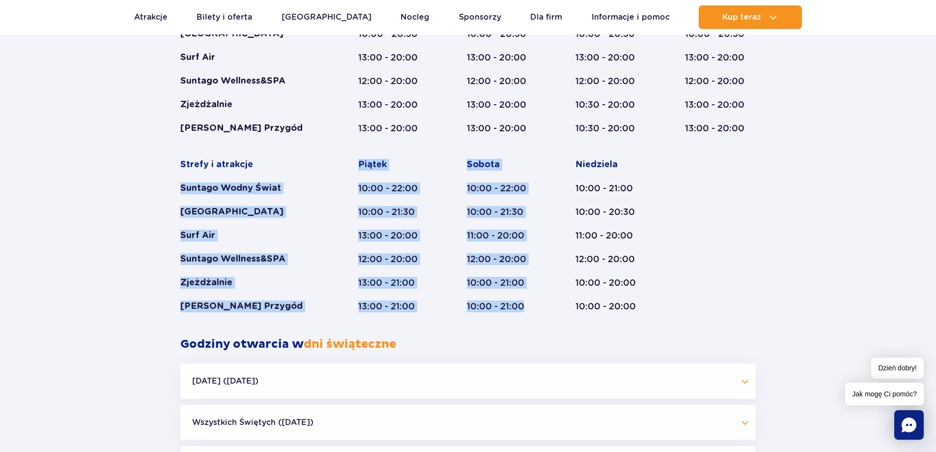
drag, startPoint x: 215, startPoint y: 190, endPoint x: 540, endPoint y: 311, distance: 346.6
click at [540, 311] on div "Godziny otwarcia parku Styczeń - Grudzień Dni świąteczne Strefy i atrakcje Sunt…" at bounding box center [468, 224] width 936 height 620
click at [542, 309] on div "Strefy i atrakcje Suntago Wodny Świat Crocodile Island Surf Air Suntago Wellnes…" at bounding box center [467, 146] width 575 height 331
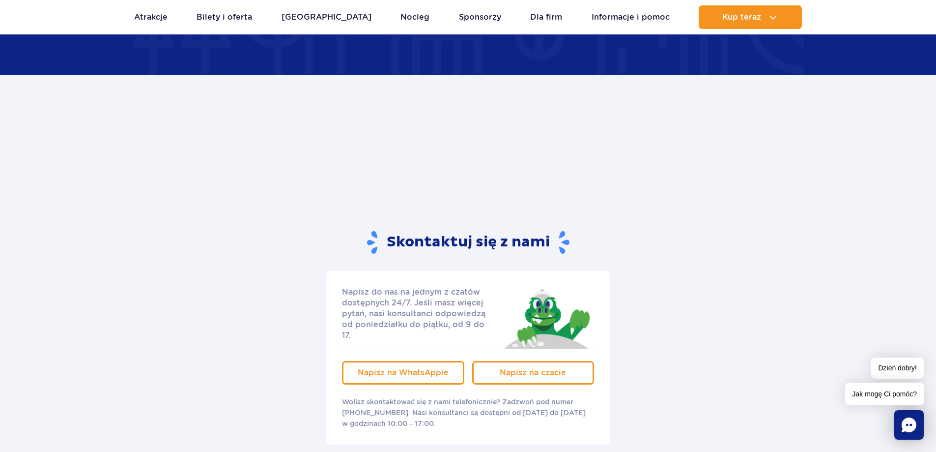
scroll to position [1586, 0]
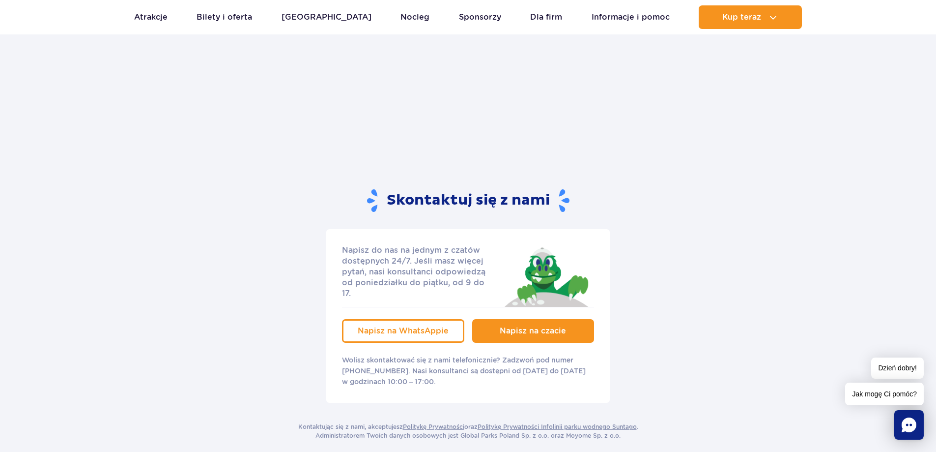
click at [551, 326] on span "Napisz na czacie" at bounding box center [533, 330] width 66 height 9
